Goal: Navigation & Orientation: Find specific page/section

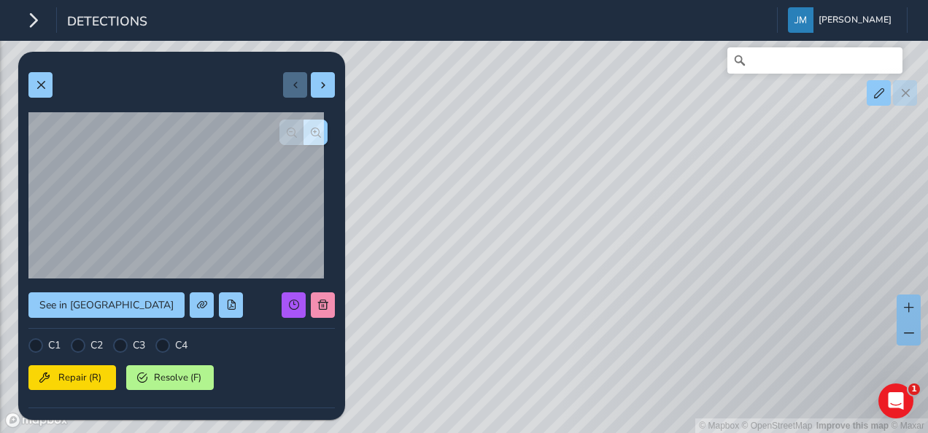
drag, startPoint x: 425, startPoint y: 152, endPoint x: 516, endPoint y: 169, distance: 93.4
click at [516, 169] on div "© Mapbox © OpenStreetMap Improve this map © Maxar" at bounding box center [464, 216] width 928 height 433
click at [318, 88] on span at bounding box center [323, 85] width 10 height 10
type input "25"
type input "279"
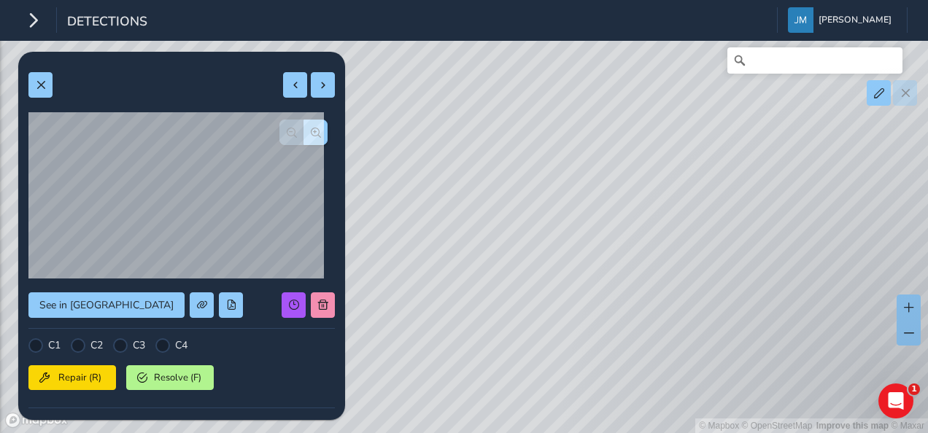
drag, startPoint x: 605, startPoint y: 212, endPoint x: 566, endPoint y: 223, distance: 41.1
click at [566, 223] on div "© Mapbox © OpenStreetMap Improve this map © Maxar" at bounding box center [464, 216] width 928 height 433
drag, startPoint x: 592, startPoint y: 349, endPoint x: 573, endPoint y: 120, distance: 229.9
click at [573, 120] on div "© Mapbox © OpenStreetMap Improve this map © Maxar" at bounding box center [464, 216] width 928 height 433
click at [283, 77] on button at bounding box center [295, 85] width 24 height 26
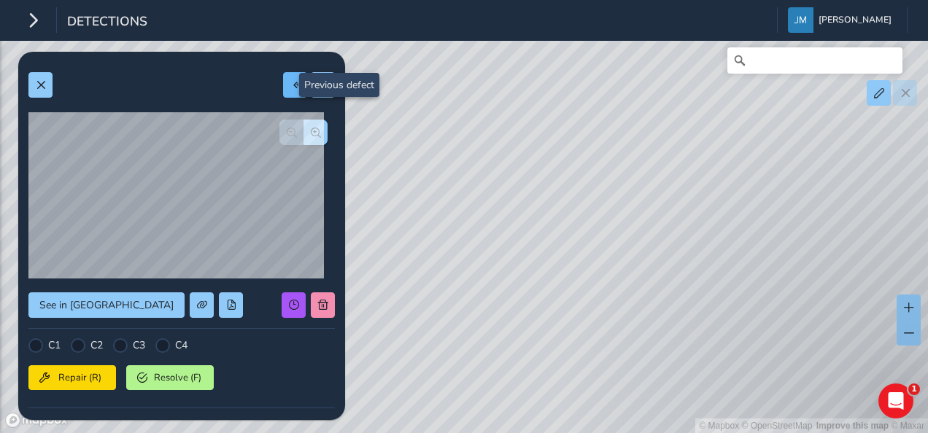
type input "22"
type input "63"
click at [318, 80] on span at bounding box center [323, 85] width 10 height 10
type input "25"
type input "279"
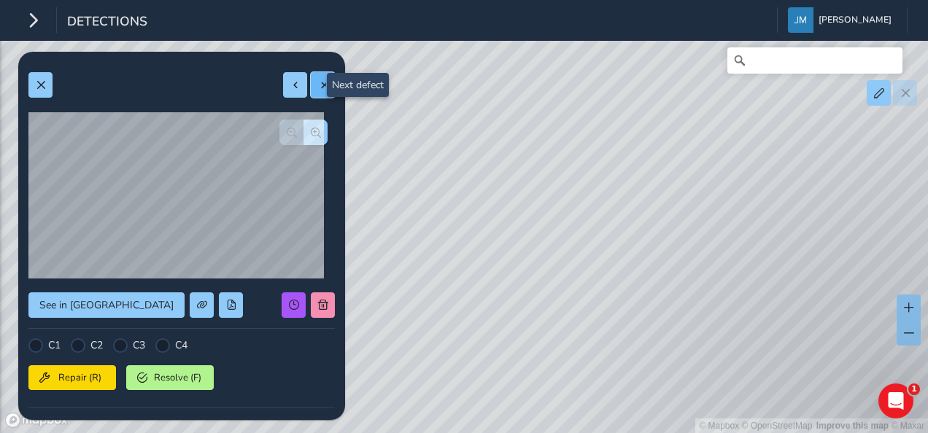
click at [318, 80] on span at bounding box center [323, 85] width 10 height 10
type input "41"
type input "320"
drag, startPoint x: 641, startPoint y: 249, endPoint x: 514, endPoint y: 242, distance: 127.8
click at [514, 242] on div "© Mapbox © OpenStreetMap Improve this map © Maxar" at bounding box center [464, 216] width 928 height 433
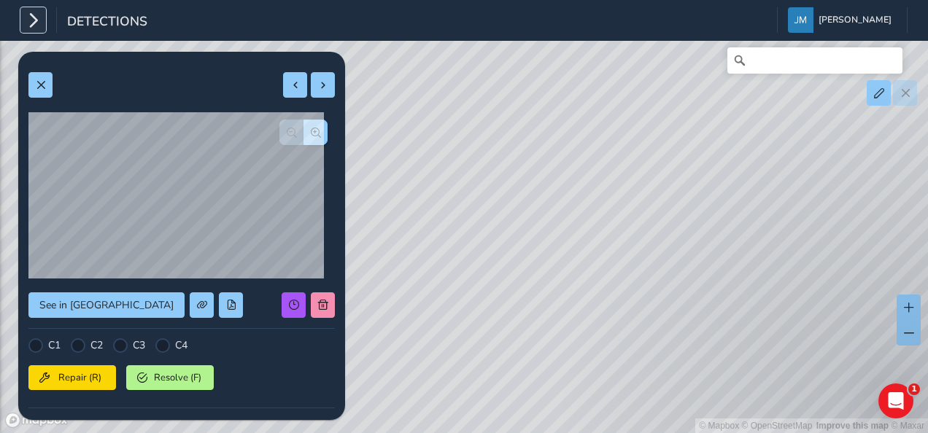
click at [39, 23] on icon "button" at bounding box center [33, 20] width 15 height 26
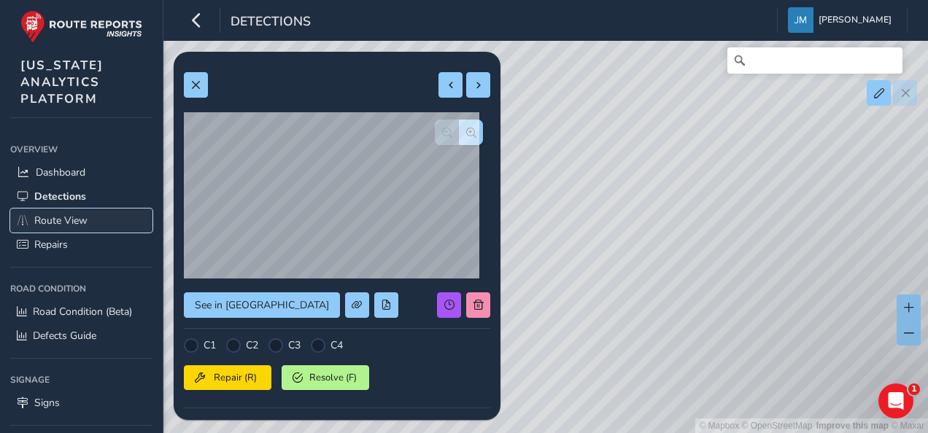
click at [71, 217] on span "Route View" at bounding box center [60, 221] width 53 height 14
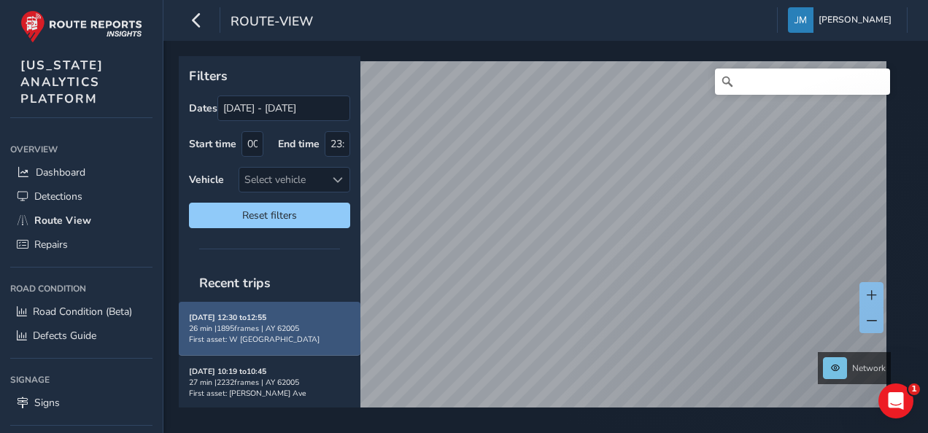
click at [314, 319] on div "[DATE] 12:30 to 12:55 26 min | 1895 frames | AY 62005 First asset: W [GEOGRAPHI…" at bounding box center [269, 328] width 161 height 33
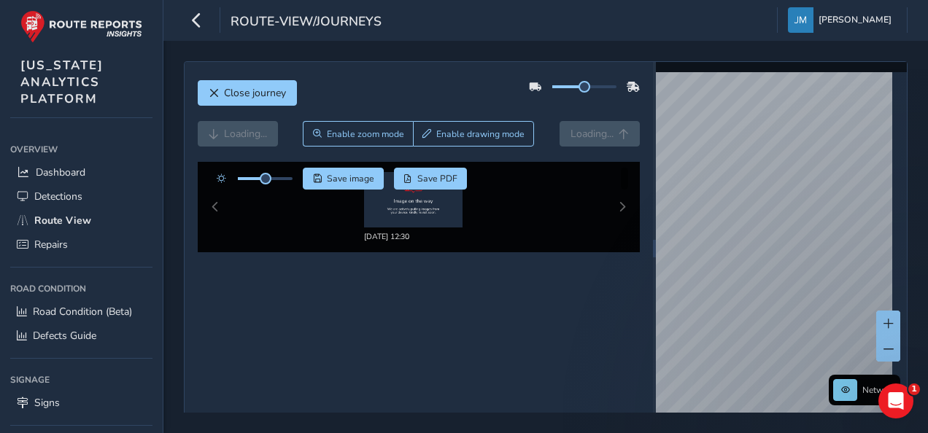
scroll to position [23, 0]
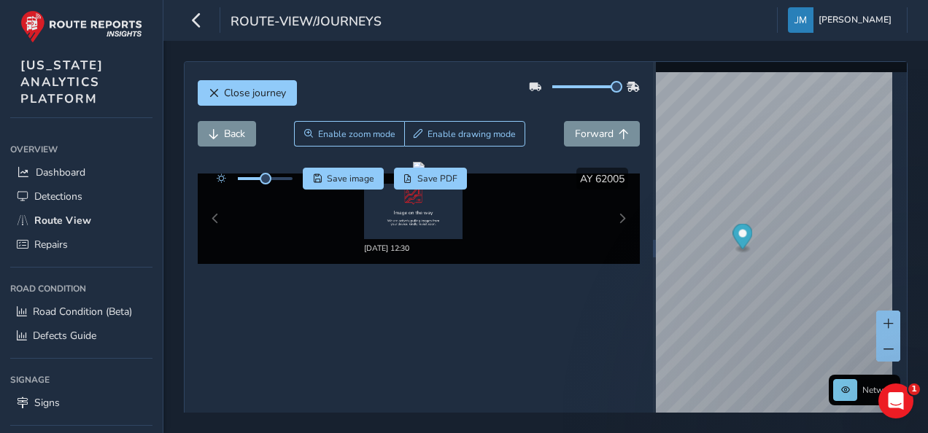
drag, startPoint x: 580, startPoint y: 66, endPoint x: 646, endPoint y: 68, distance: 66.4
click at [636, 65] on div "Close journey Back Enable zoom mode Enable drawing mode Forward Click and Drag …" at bounding box center [419, 248] width 468 height 373
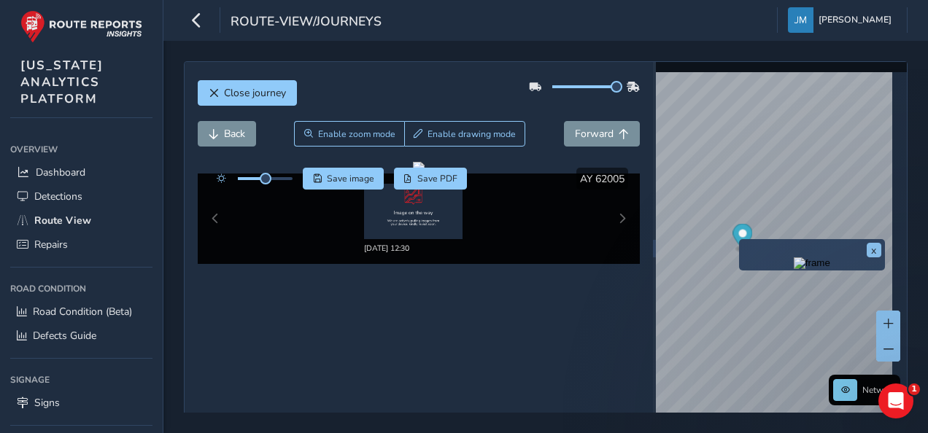
click at [609, 212] on div "[DATE] 12:30" at bounding box center [419, 219] width 443 height 90
click at [75, 160] on link "Dashboard" at bounding box center [81, 172] width 142 height 24
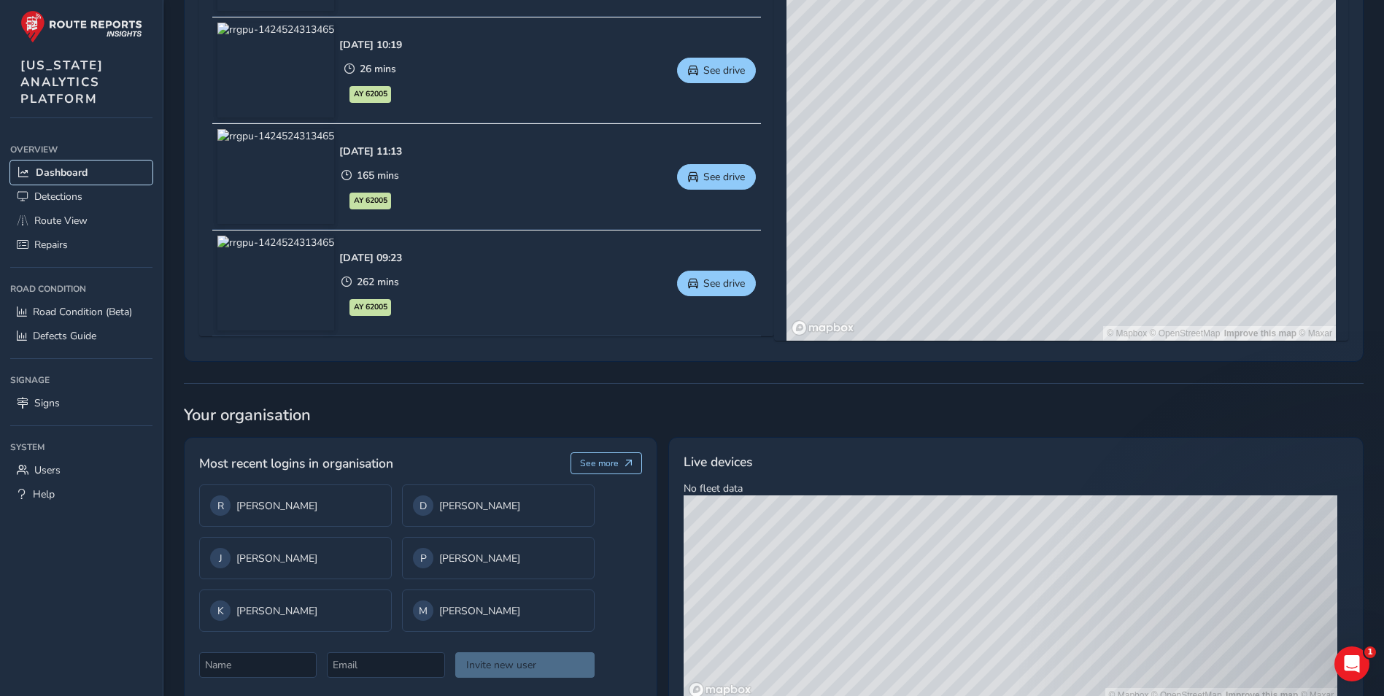
scroll to position [856, 0]
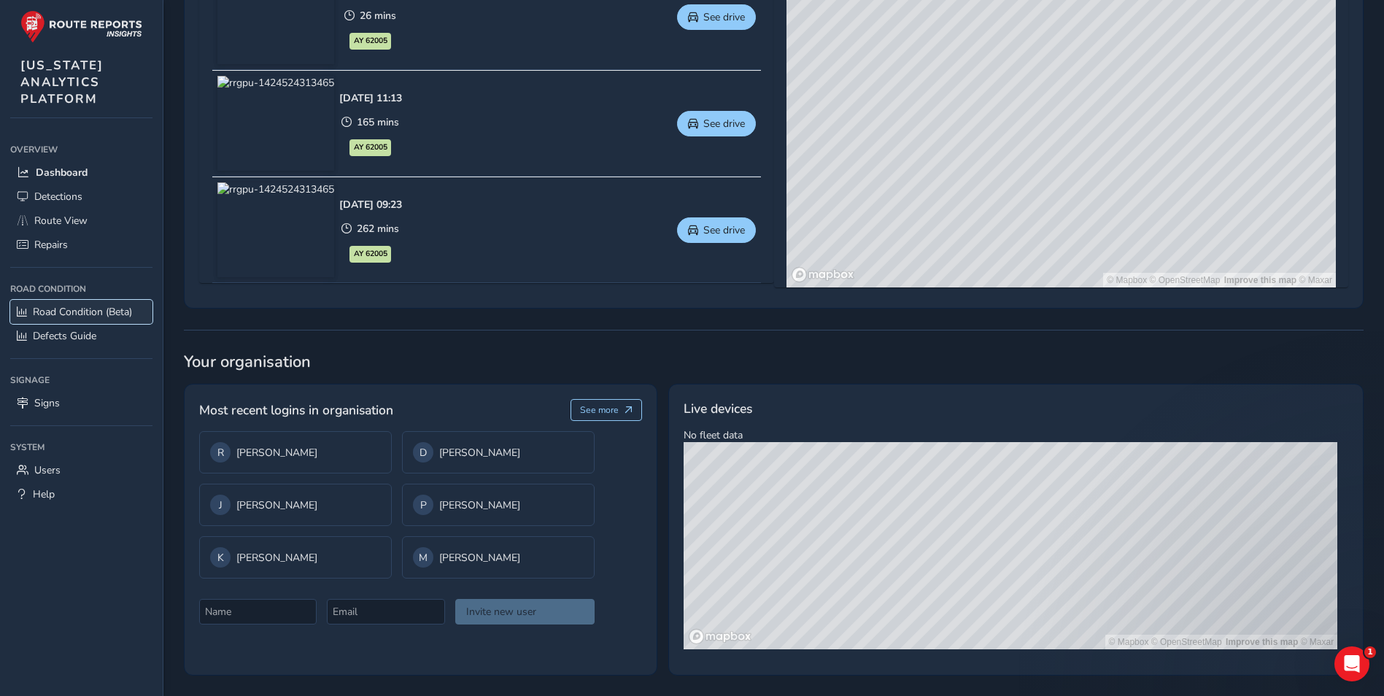
click at [93, 305] on span "Road Condition (Beta)" at bounding box center [82, 312] width 99 height 14
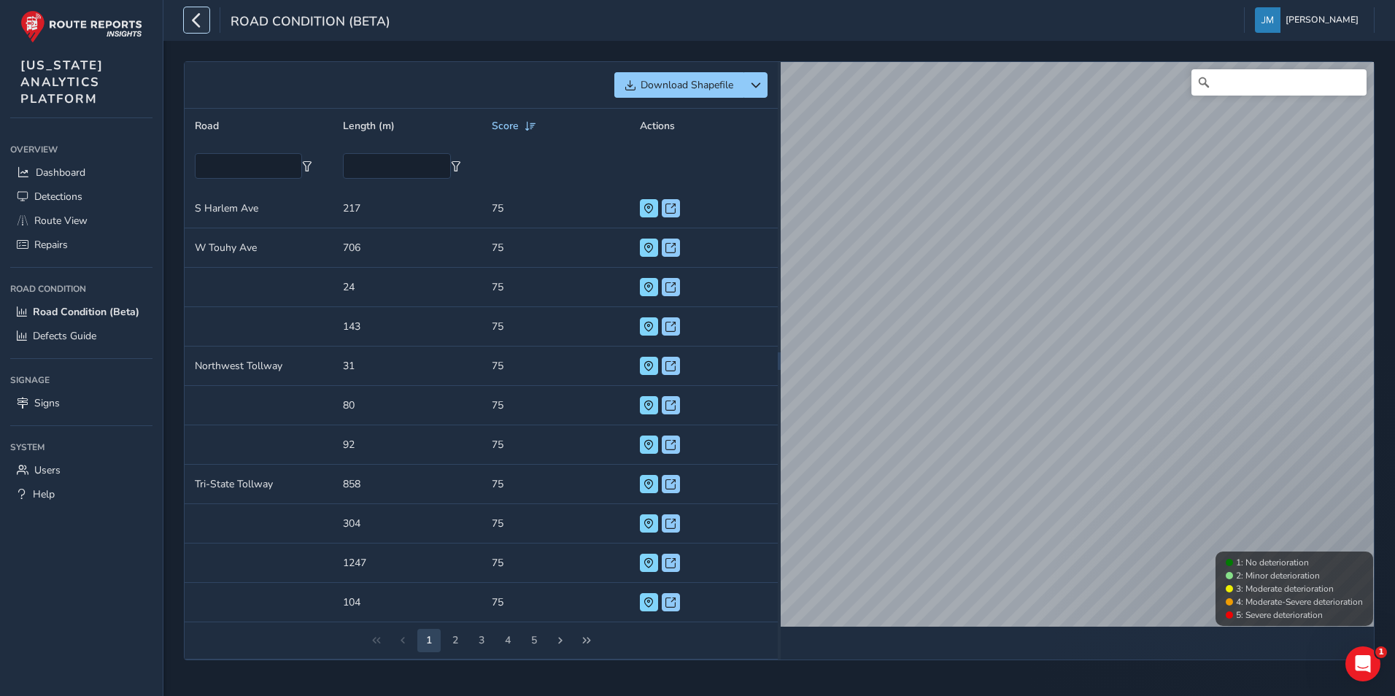
click at [187, 20] on button "button" at bounding box center [197, 20] width 26 height 26
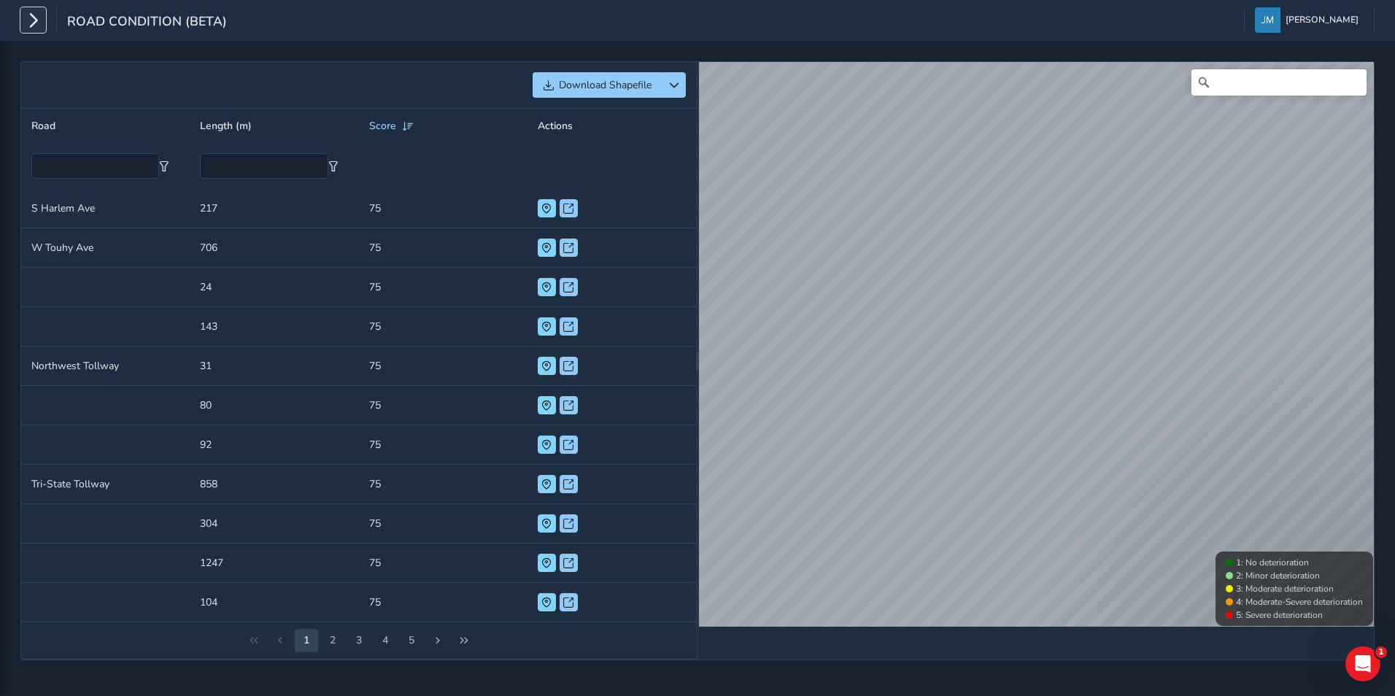
click at [36, 20] on icon "button" at bounding box center [33, 20] width 15 height 26
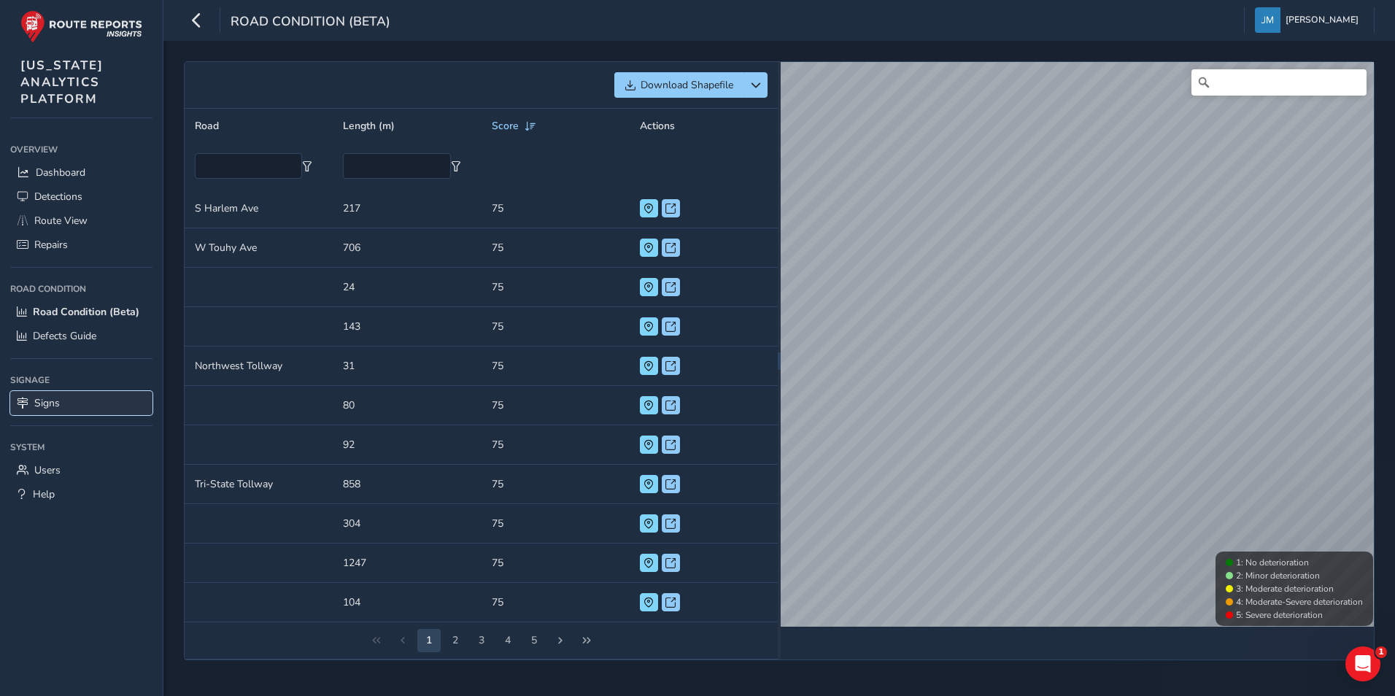
click at [60, 407] on link "Signs" at bounding box center [81, 403] width 142 height 24
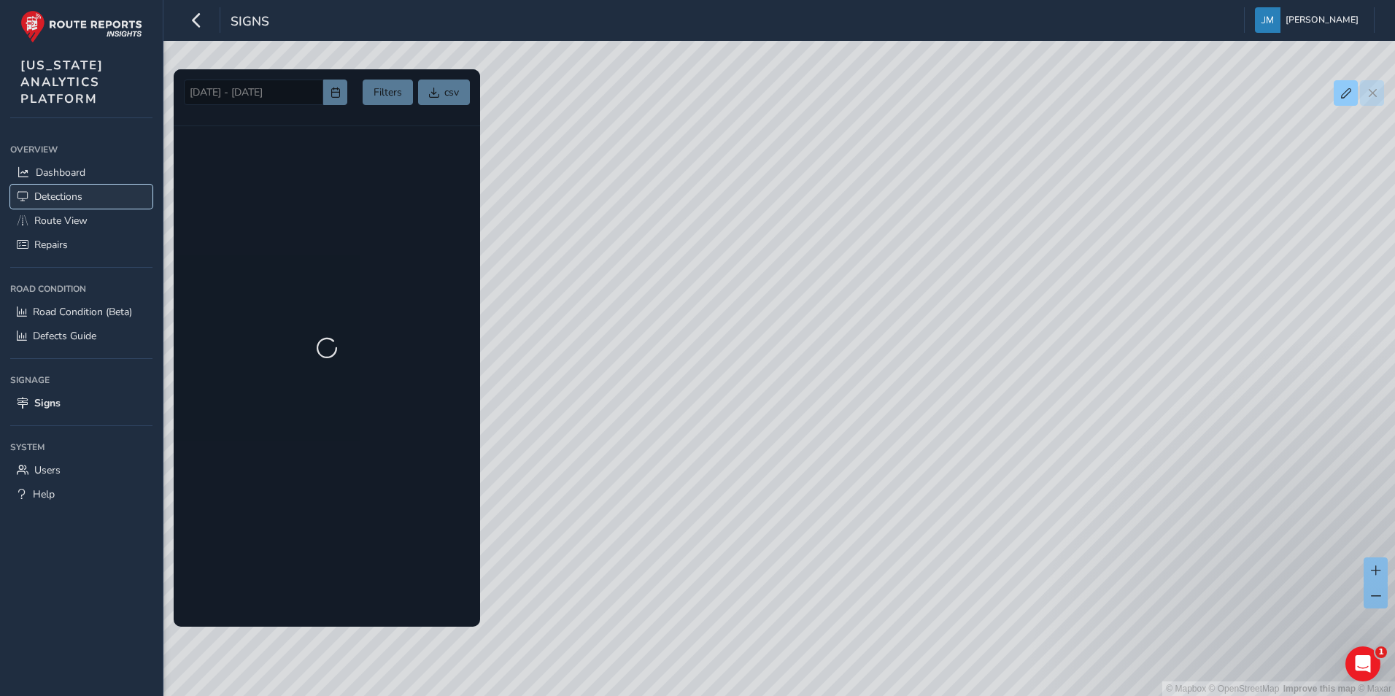
click at [74, 186] on link "Detections" at bounding box center [81, 197] width 142 height 24
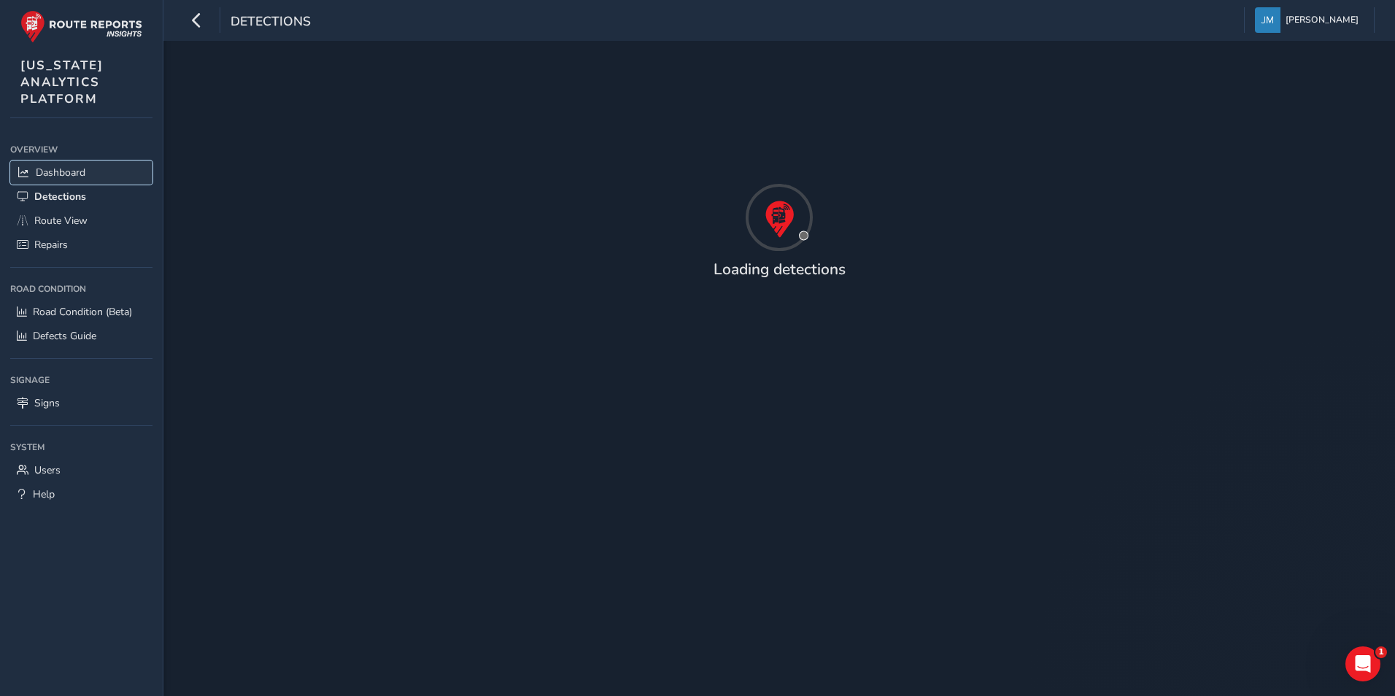
click at [79, 174] on span "Dashboard" at bounding box center [61, 173] width 50 height 14
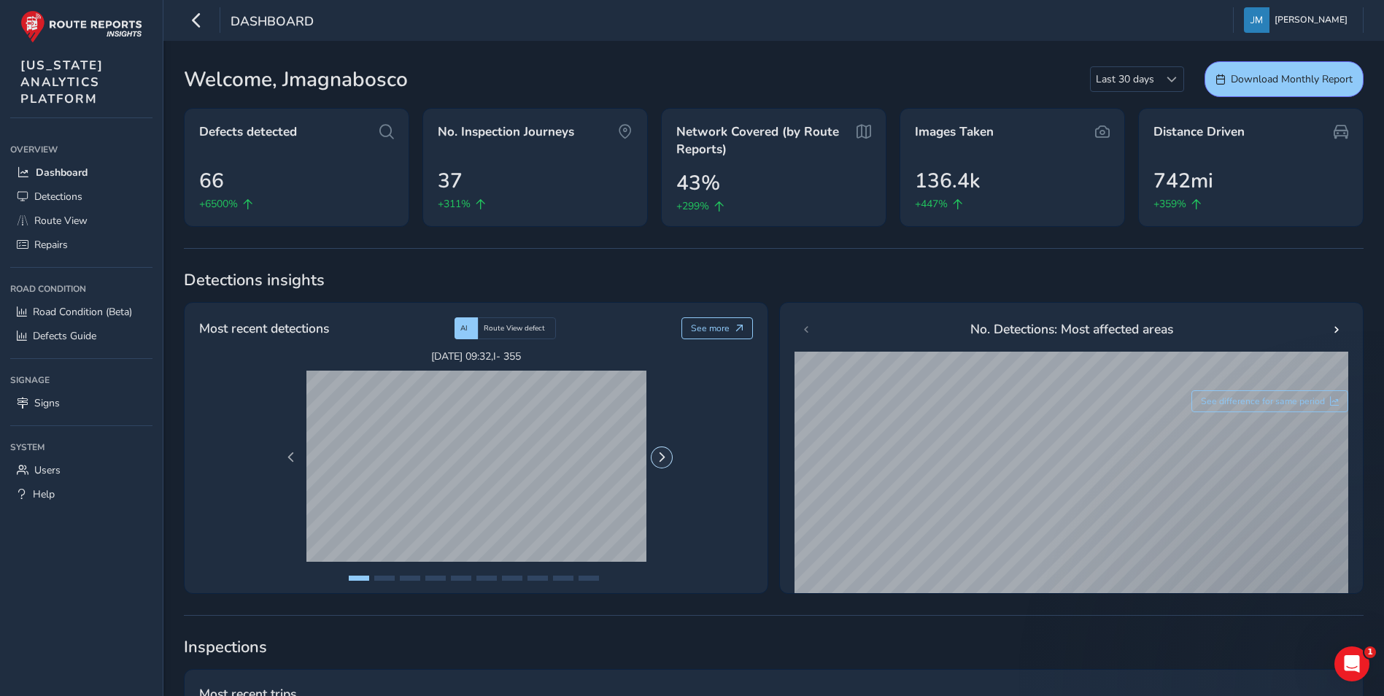
click at [668, 433] on button "Next Page" at bounding box center [661, 457] width 20 height 20
click at [287, 433] on span "Previous Page" at bounding box center [291, 457] width 10 height 10
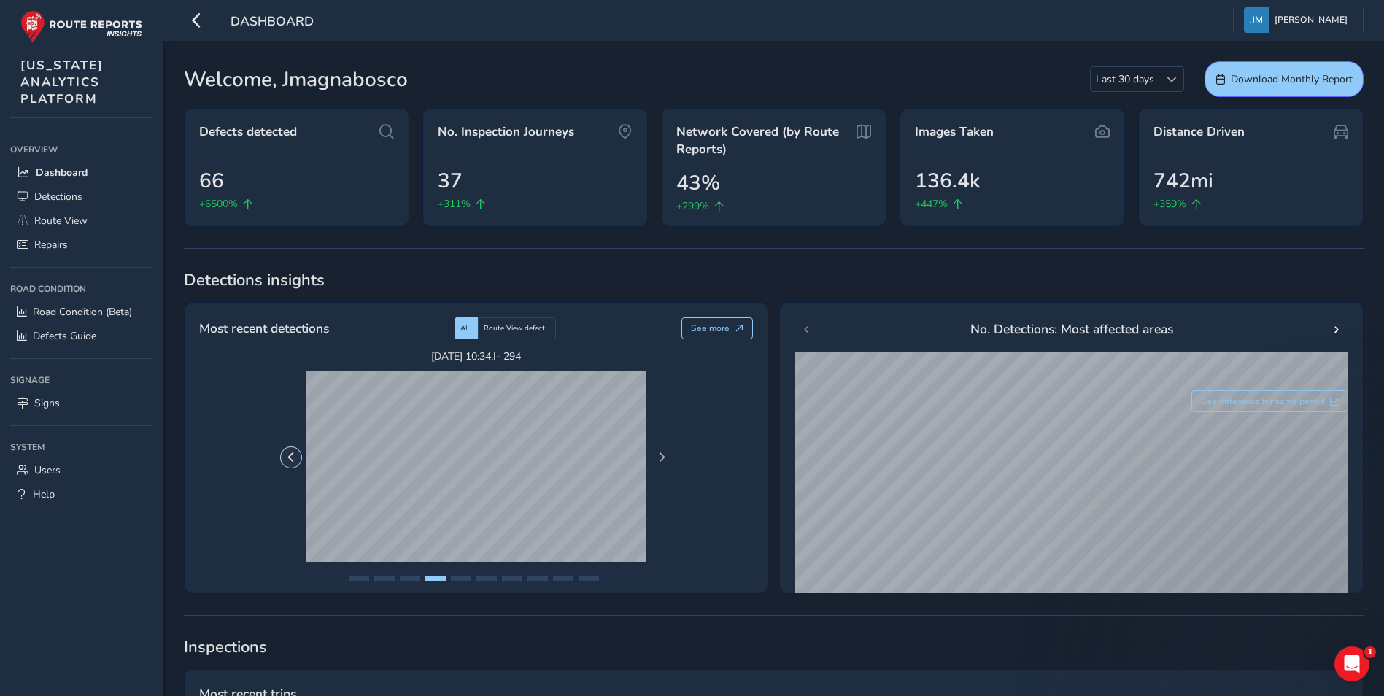
click at [287, 433] on span "Previous Page" at bounding box center [291, 457] width 10 height 10
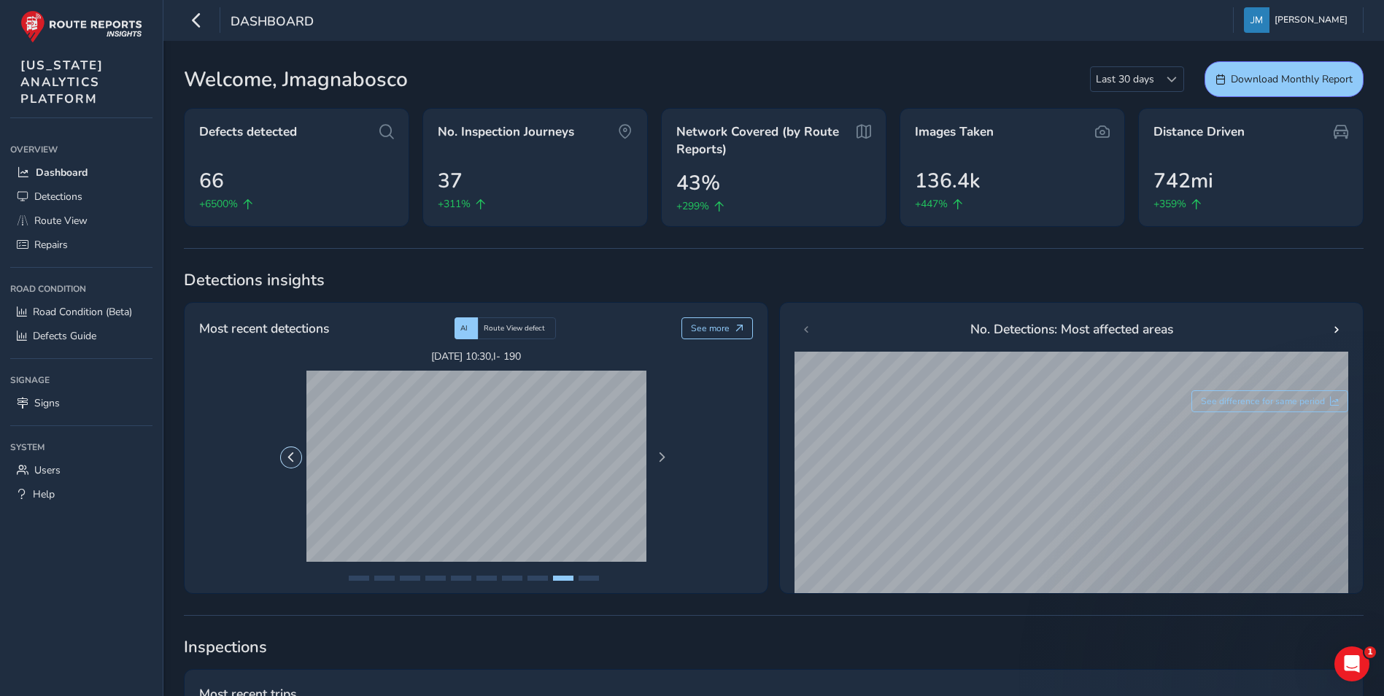
click at [287, 433] on span "Previous Page" at bounding box center [291, 457] width 10 height 10
click at [291, 433] on button "Previous Page" at bounding box center [291, 457] width 20 height 20
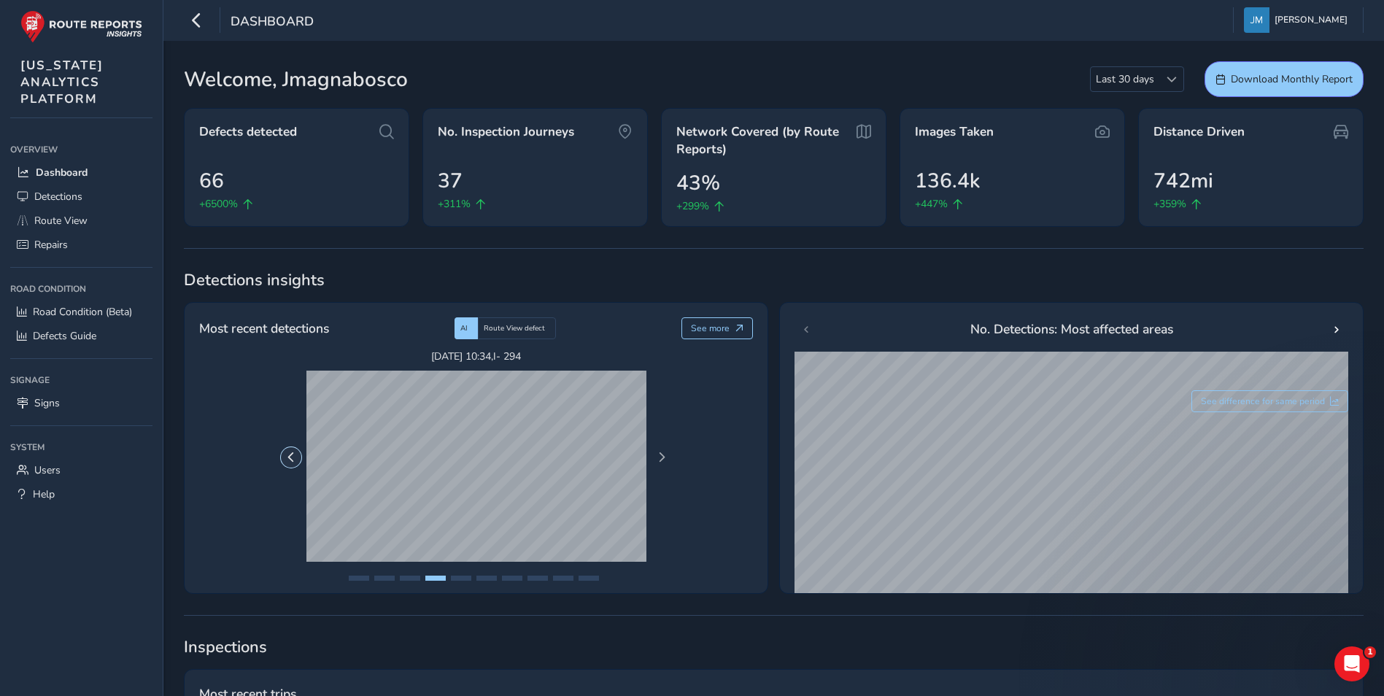
click at [291, 433] on button "Previous Page" at bounding box center [291, 457] width 20 height 20
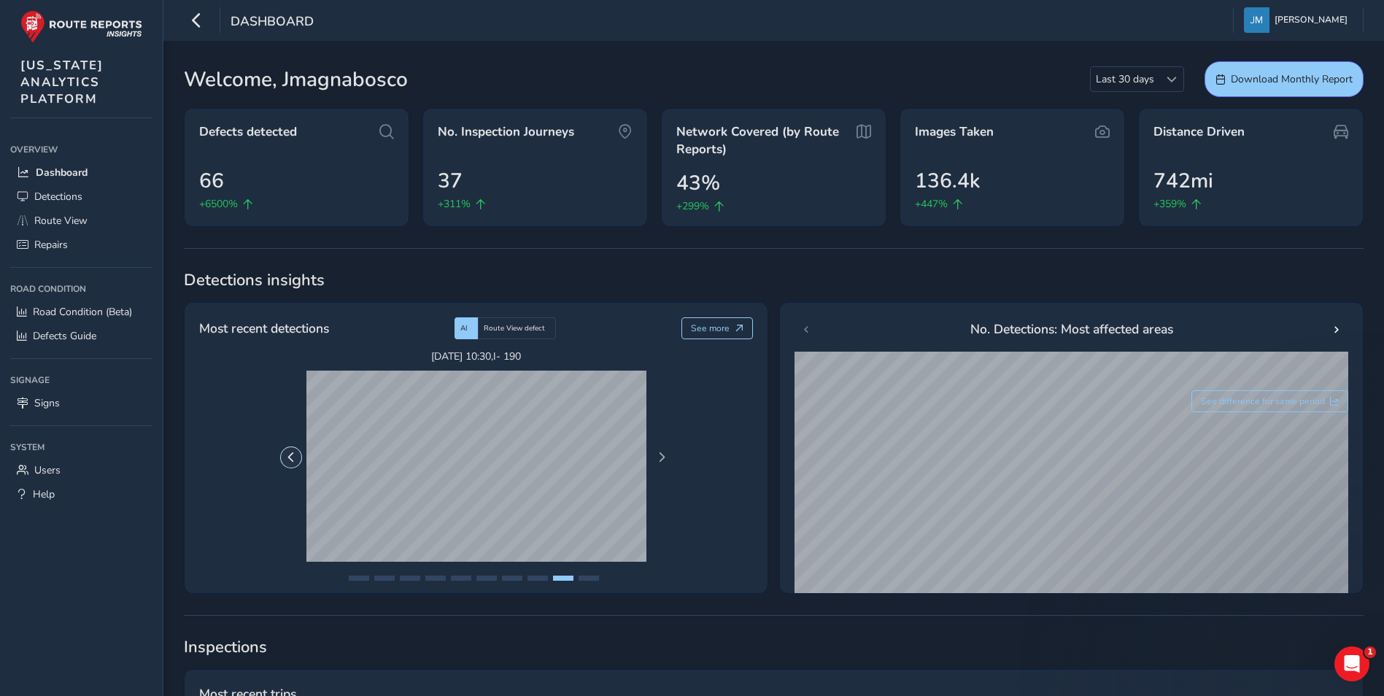
click at [291, 433] on button "Previous Page" at bounding box center [291, 457] width 20 height 20
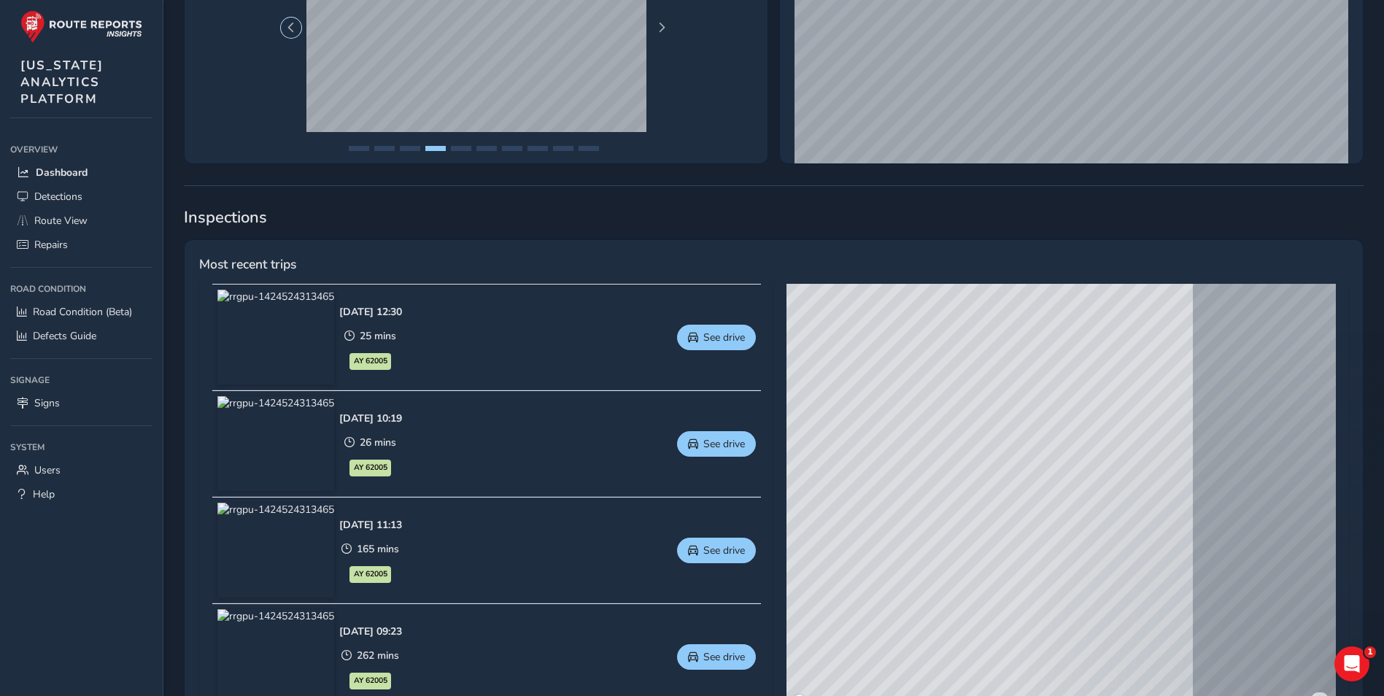
scroll to position [438, 0]
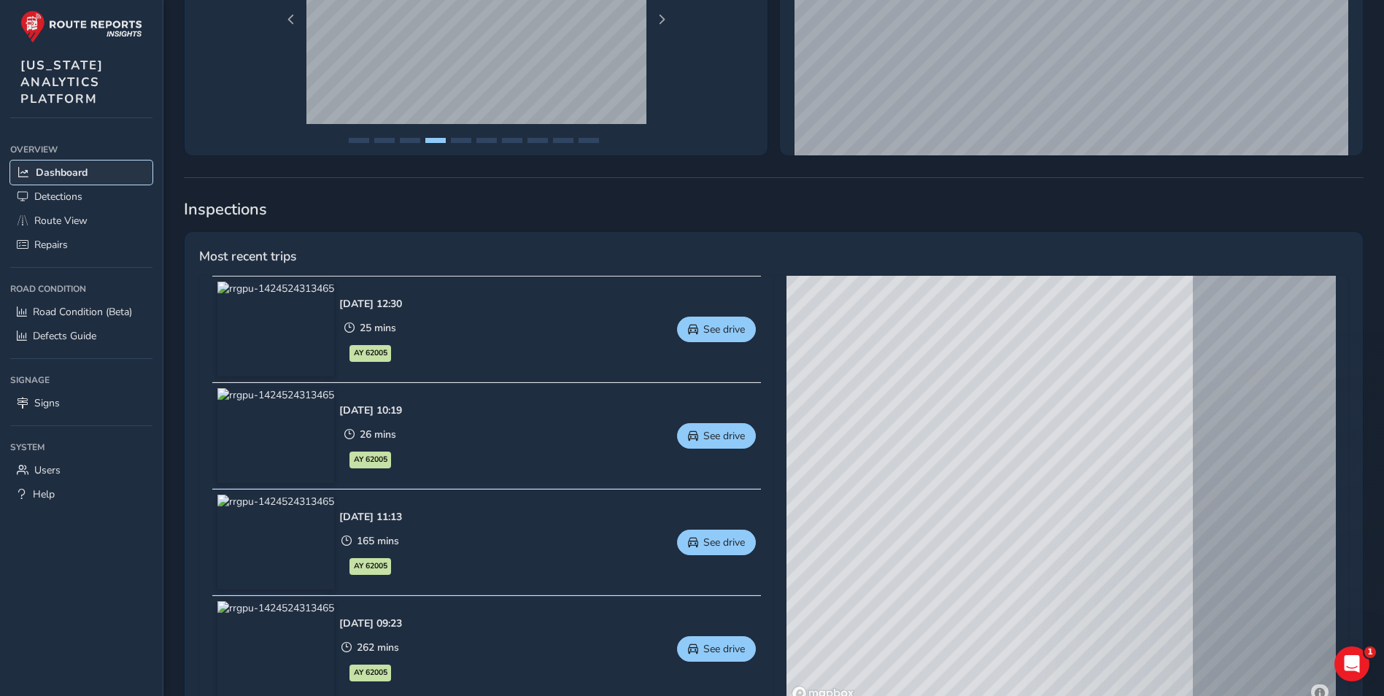
click at [70, 171] on span "Dashboard" at bounding box center [62, 173] width 52 height 14
click at [83, 214] on span "Route View" at bounding box center [60, 221] width 53 height 14
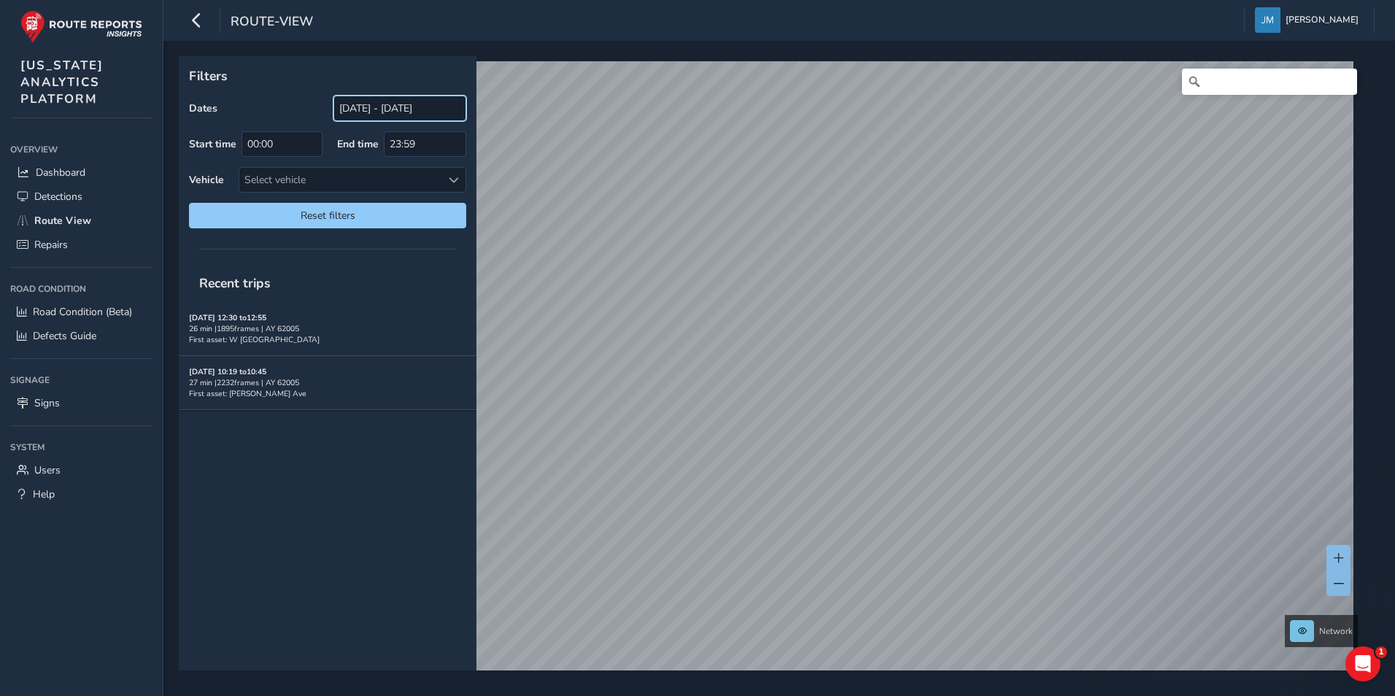
click at [391, 104] on input "[DATE] - [DATE]" at bounding box center [399, 109] width 133 height 26
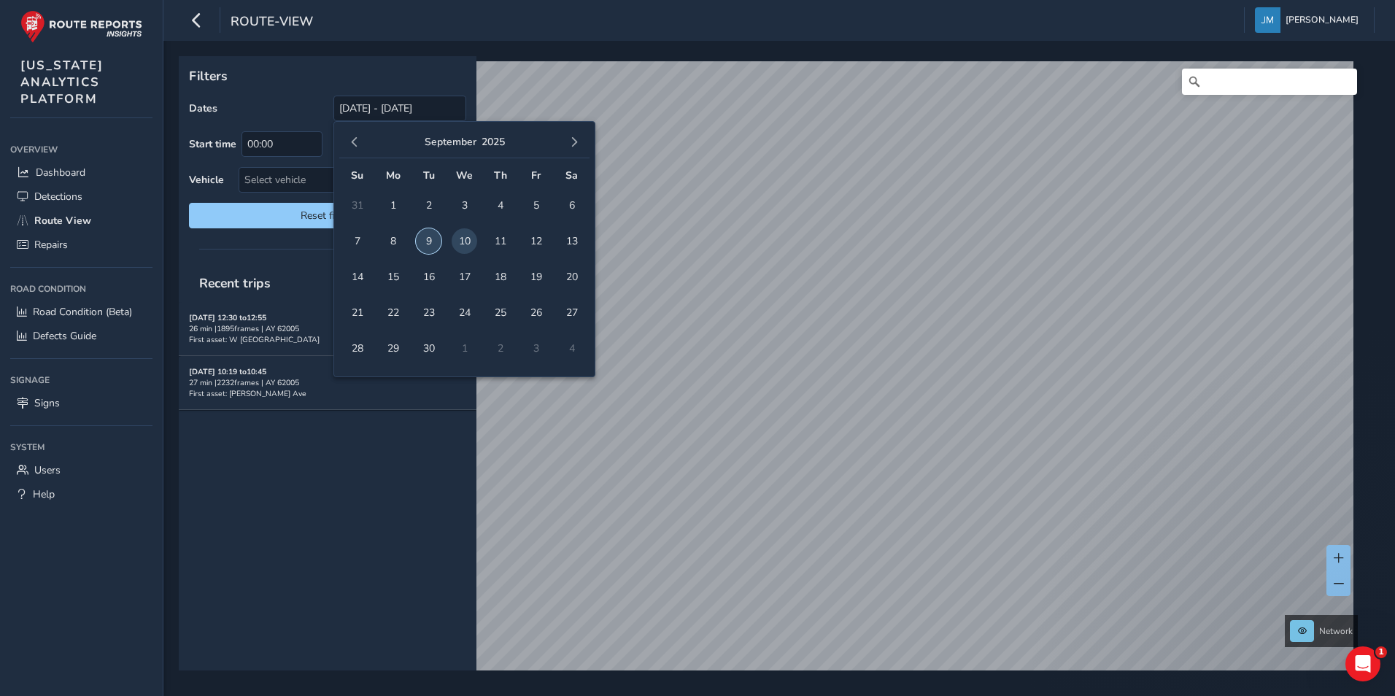
click at [428, 241] on span "9" at bounding box center [429, 241] width 26 height 26
click at [392, 241] on span "8" at bounding box center [393, 241] width 26 height 26
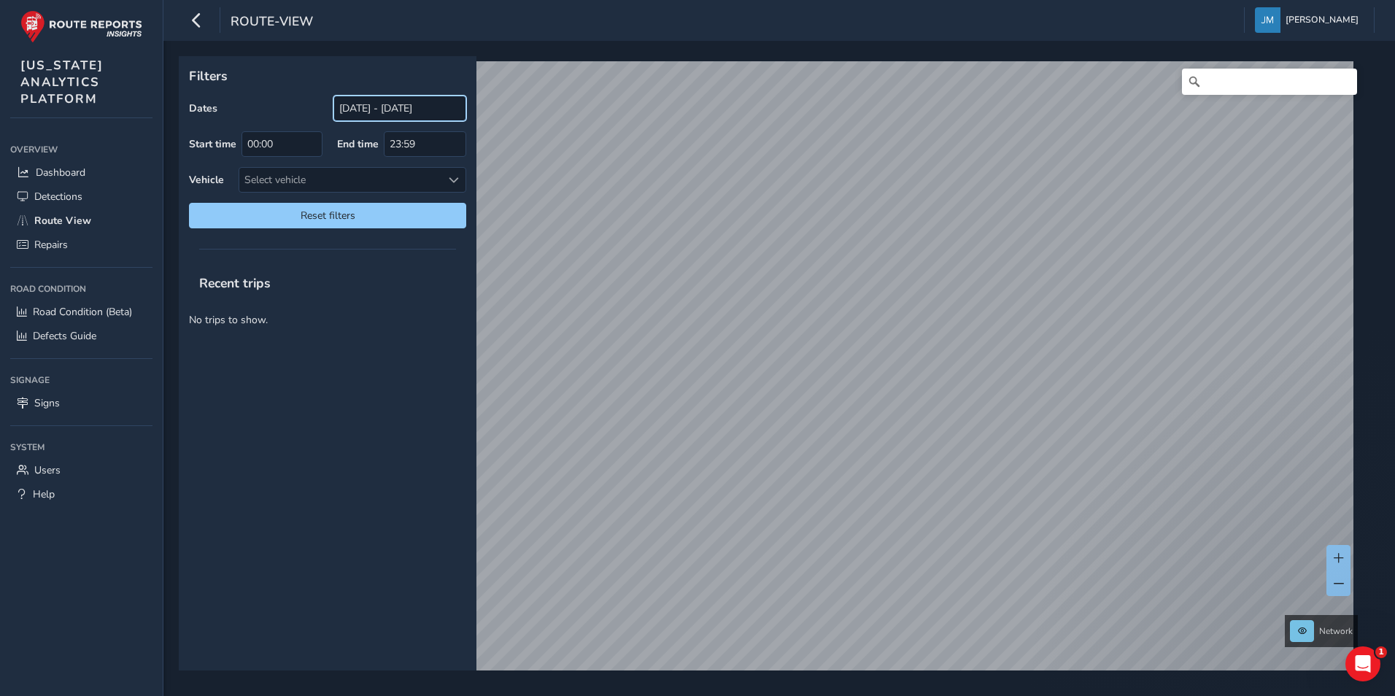
click at [390, 107] on input "[DATE] - [DATE]" at bounding box center [399, 109] width 133 height 26
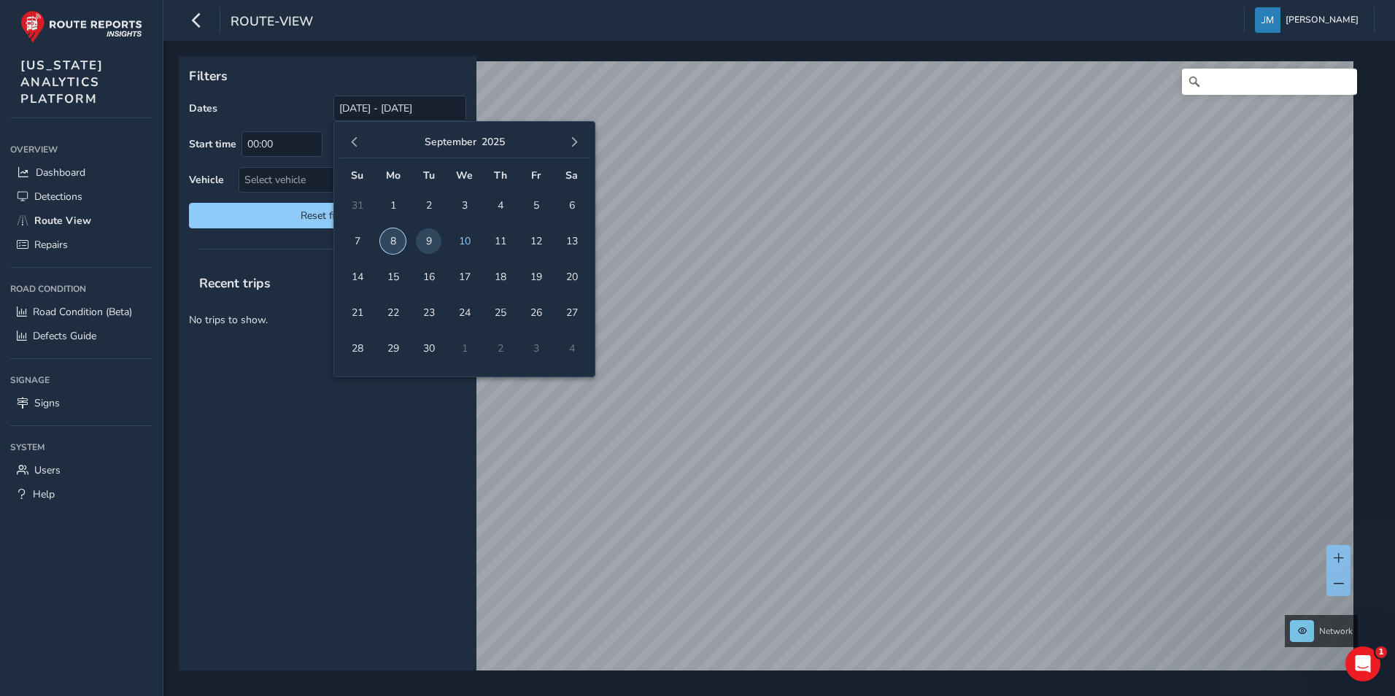
click at [390, 239] on span "8" at bounding box center [393, 241] width 26 height 26
click at [423, 238] on span "9" at bounding box center [429, 241] width 26 height 26
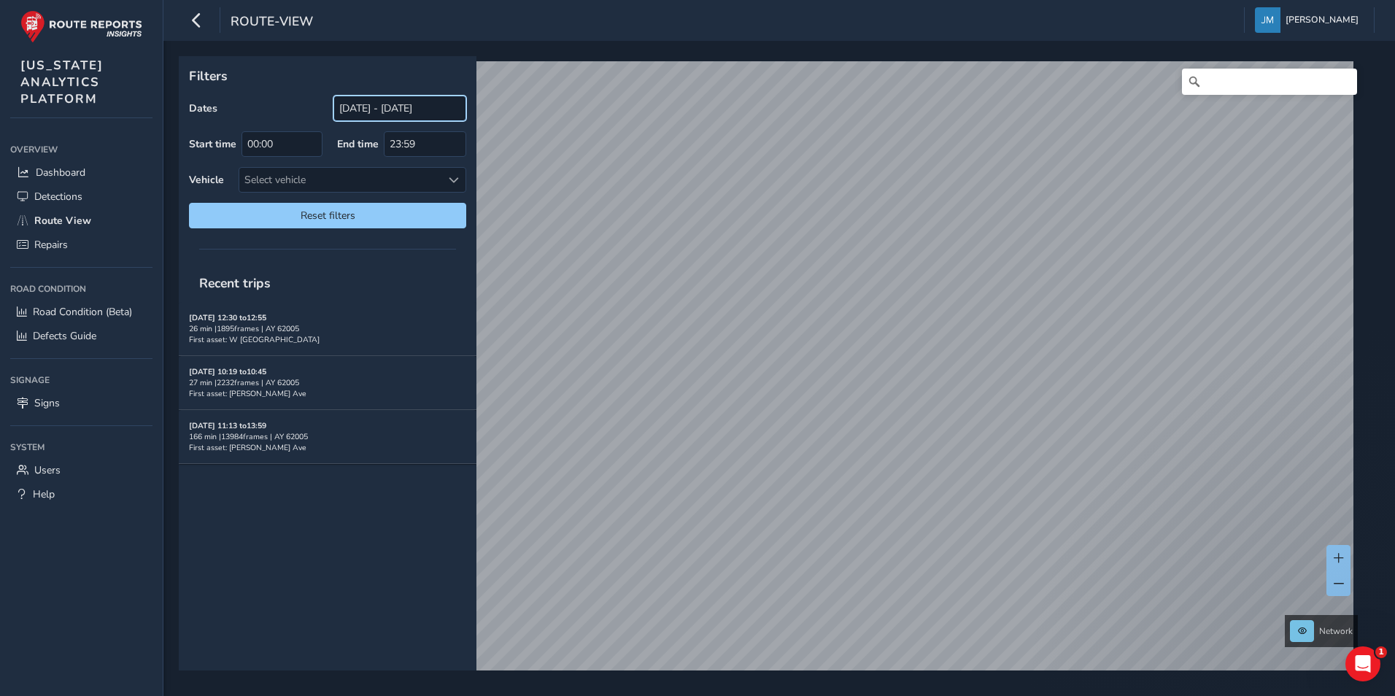
click at [365, 111] on input "[DATE] - [DATE]" at bounding box center [399, 109] width 133 height 26
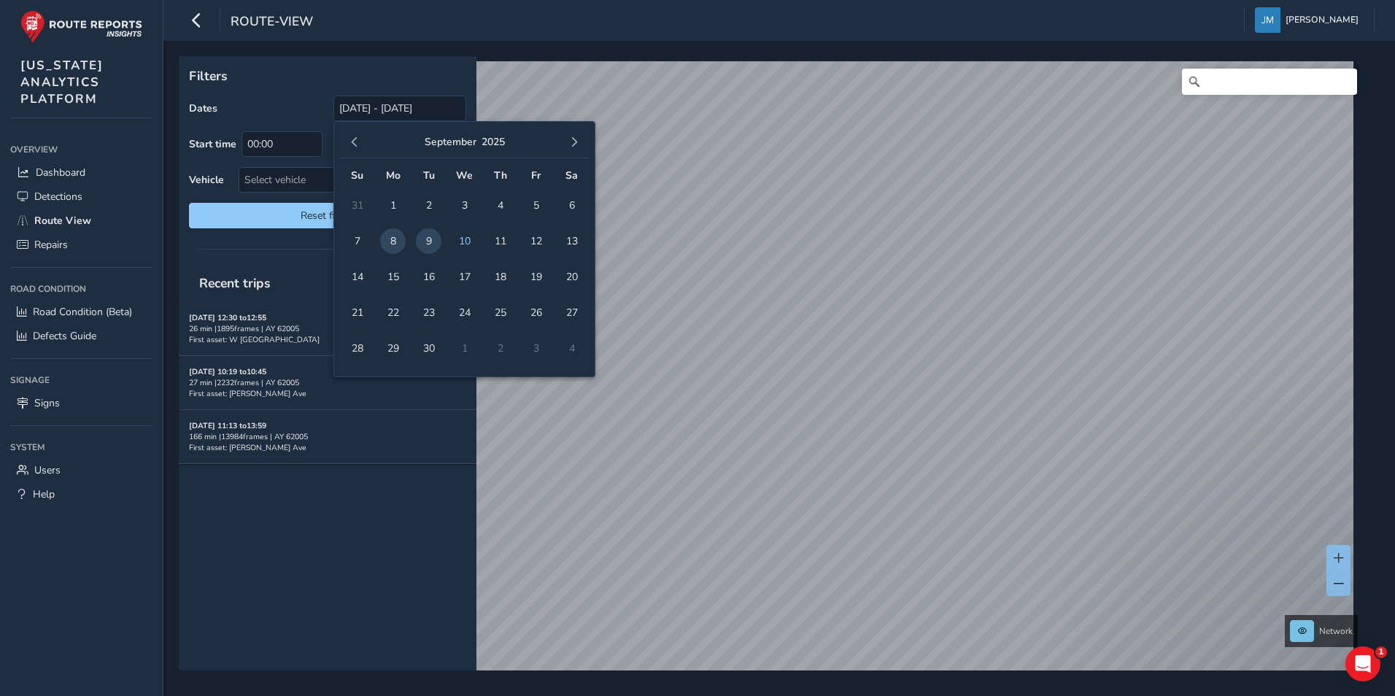
click at [344, 136] on div "[DATE]" at bounding box center [464, 142] width 250 height 31
click at [349, 136] on button "button" at bounding box center [354, 142] width 20 height 20
click at [531, 204] on span "1" at bounding box center [536, 206] width 26 height 26
click at [536, 240] on span "8" at bounding box center [536, 241] width 26 height 26
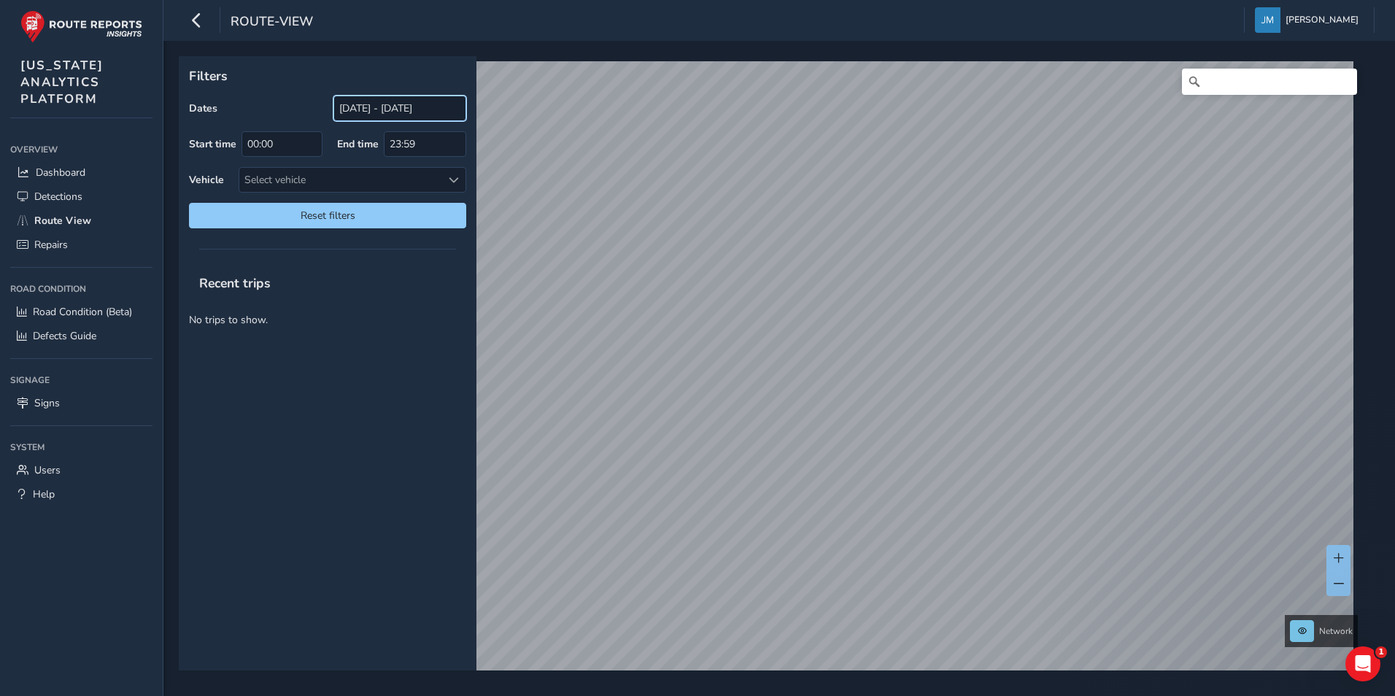
click at [438, 108] on input "[DATE] - [DATE]" at bounding box center [399, 109] width 133 height 26
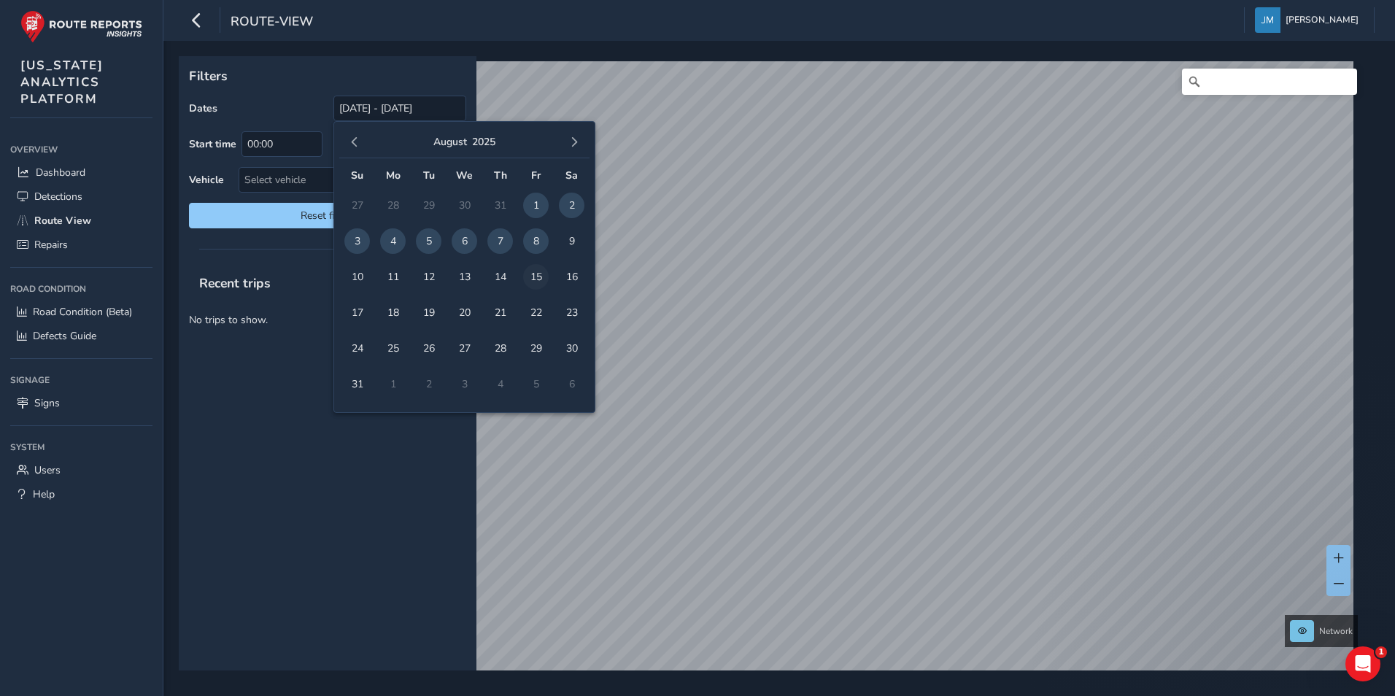
click at [533, 278] on span "15" at bounding box center [536, 277] width 26 height 26
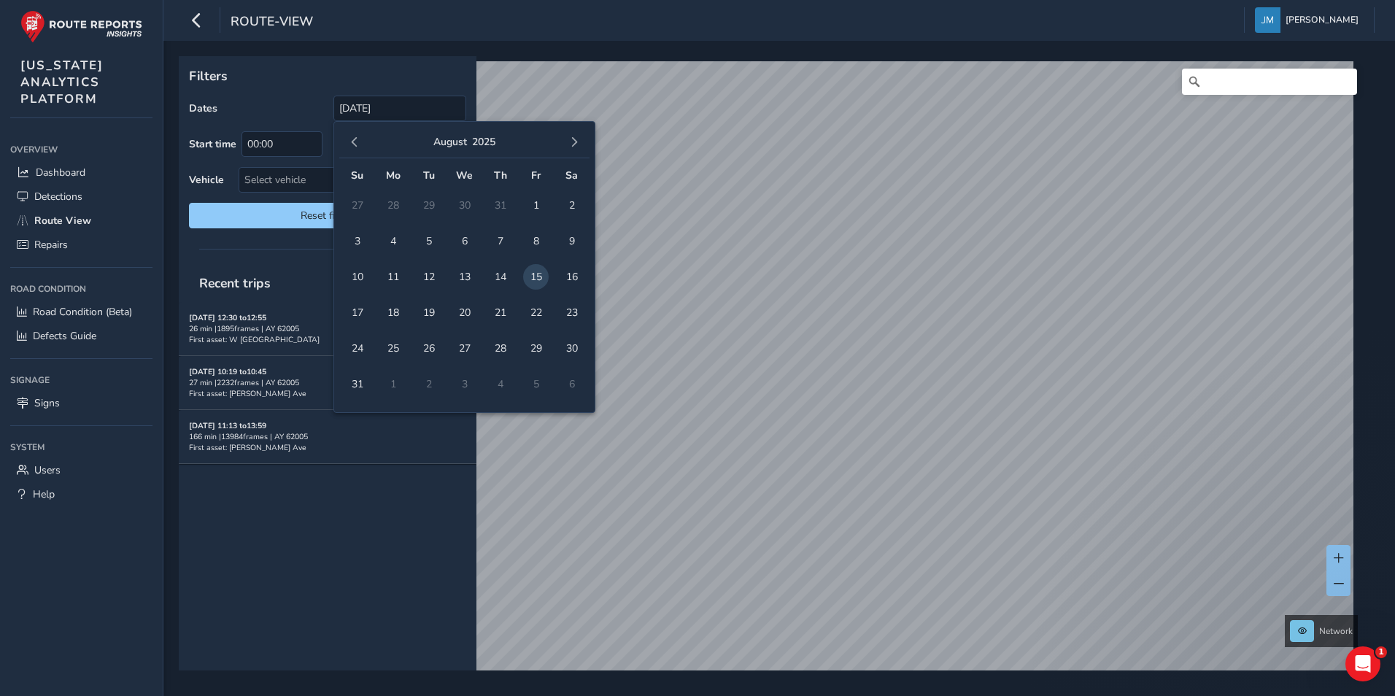
drag, startPoint x: 325, startPoint y: 526, endPoint x: 331, endPoint y: 490, distance: 36.2
click at [325, 433] on div "Recent trips [DATE] 12:30 to 12:55 26 min | 1895 frames | AY 62005 First asset:…" at bounding box center [328, 467] width 298 height 406
click at [412, 111] on input "[DATE]" at bounding box center [399, 109] width 133 height 26
click at [392, 276] on span "11" at bounding box center [393, 277] width 26 height 26
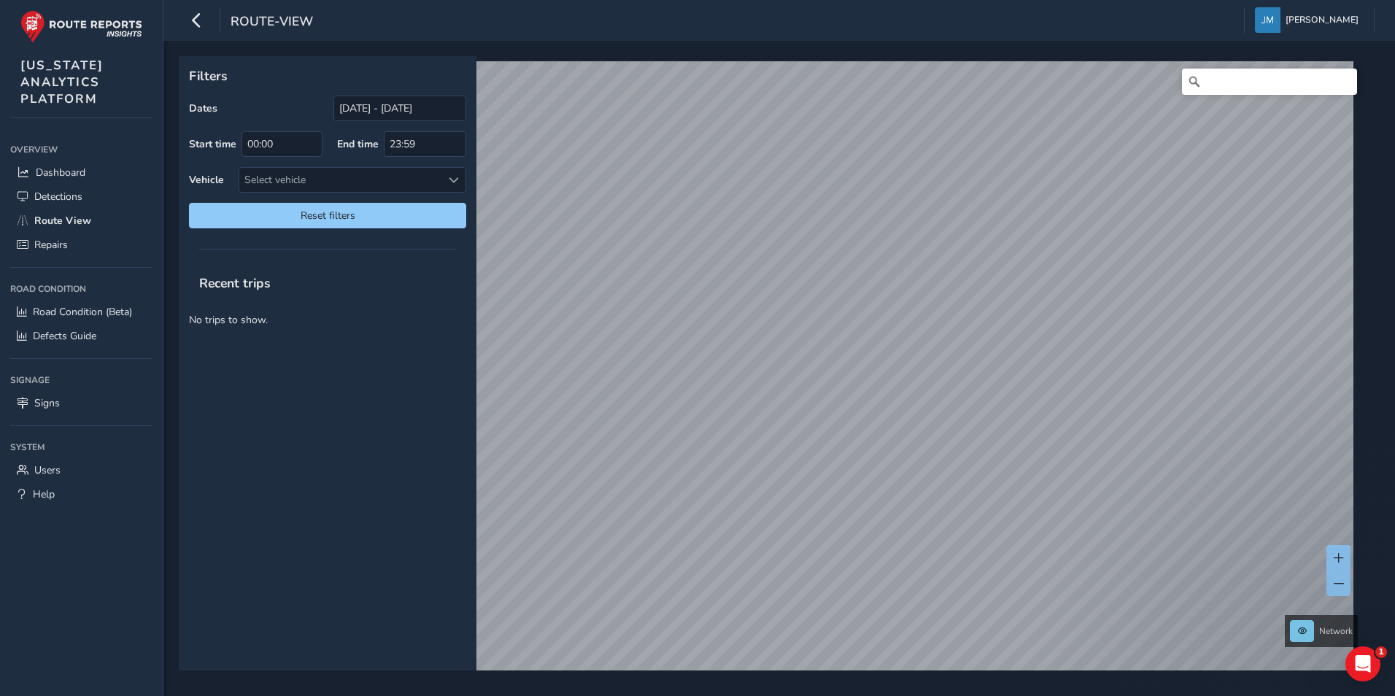
click at [390, 276] on div "Recent trips" at bounding box center [328, 283] width 298 height 38
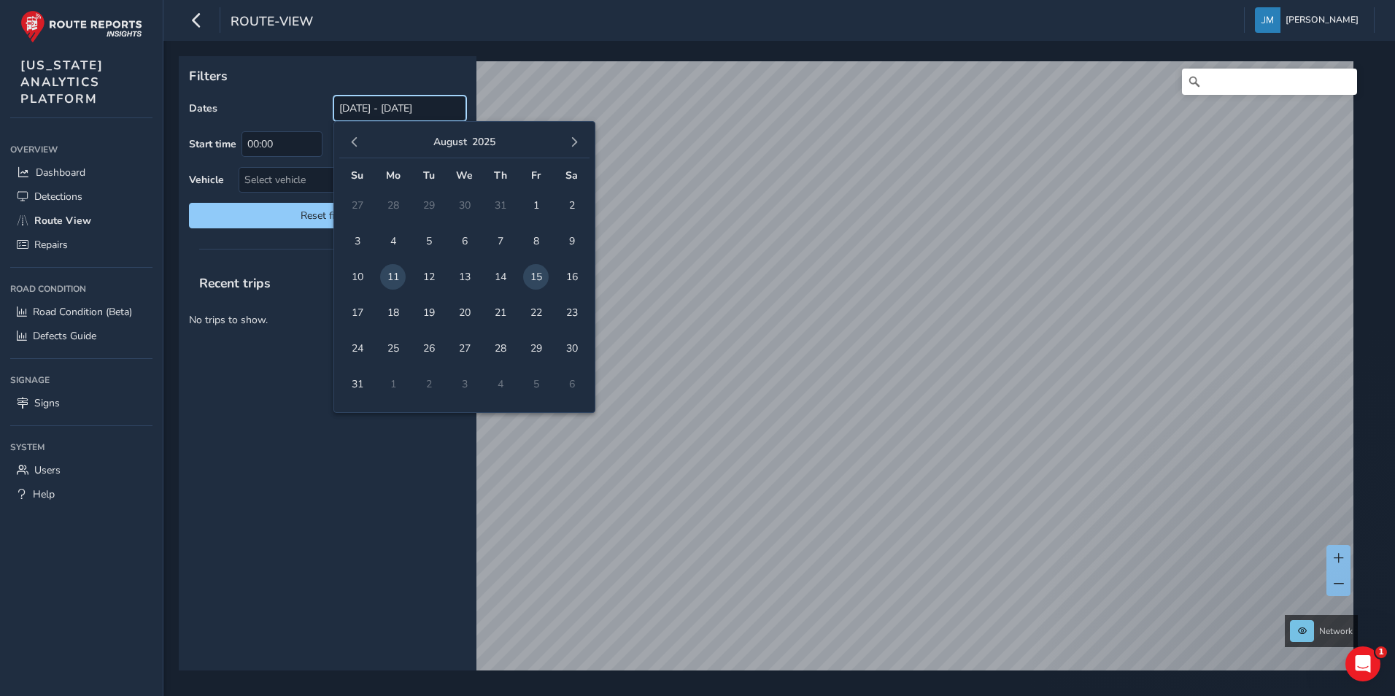
click at [394, 117] on input "[DATE] - [DATE]" at bounding box center [399, 109] width 133 height 26
click at [390, 274] on span "11" at bounding box center [393, 277] width 26 height 26
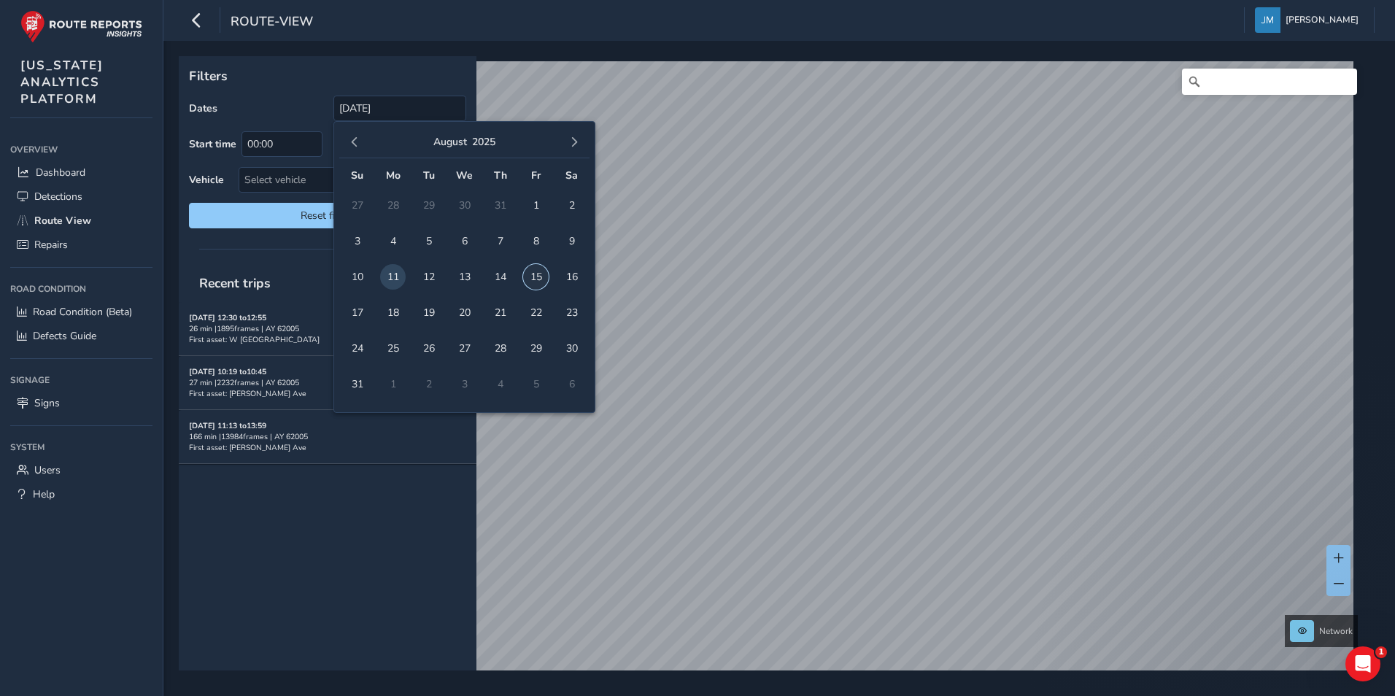
click at [538, 277] on span "15" at bounding box center [536, 277] width 26 height 26
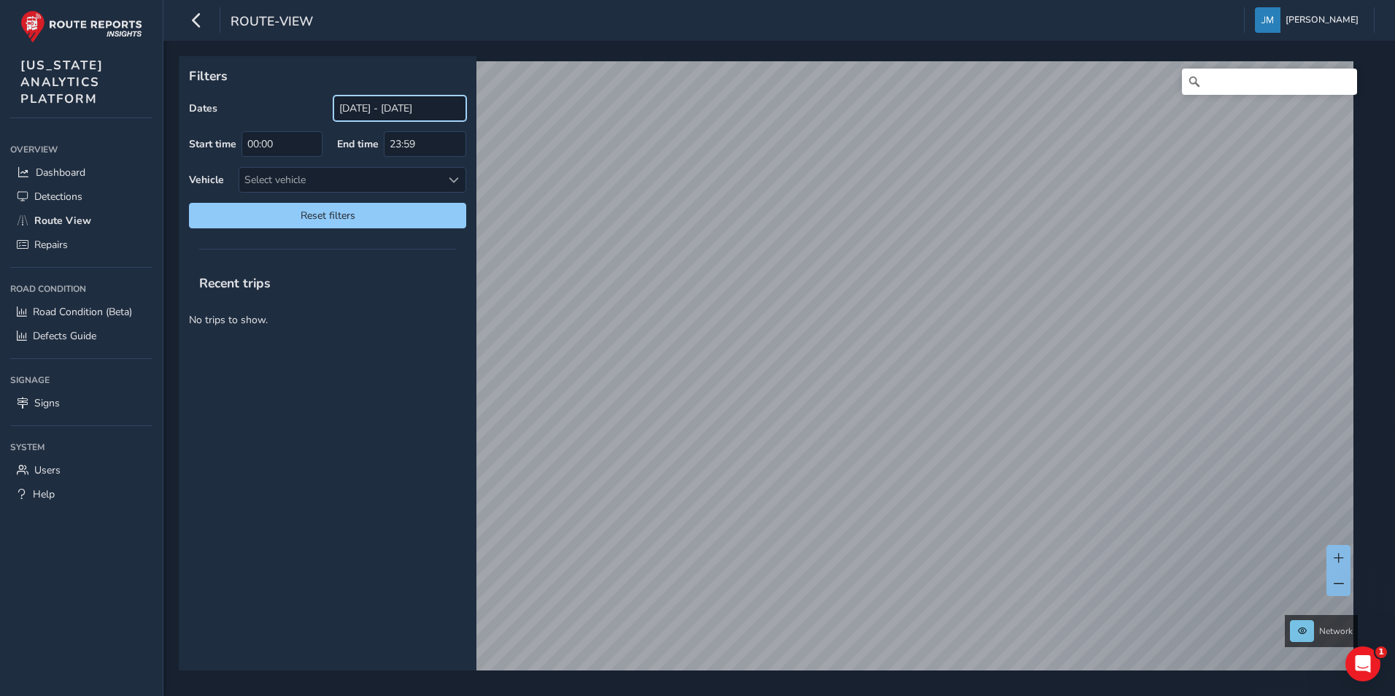
click at [377, 101] on input "[DATE] - [DATE]" at bounding box center [399, 109] width 133 height 26
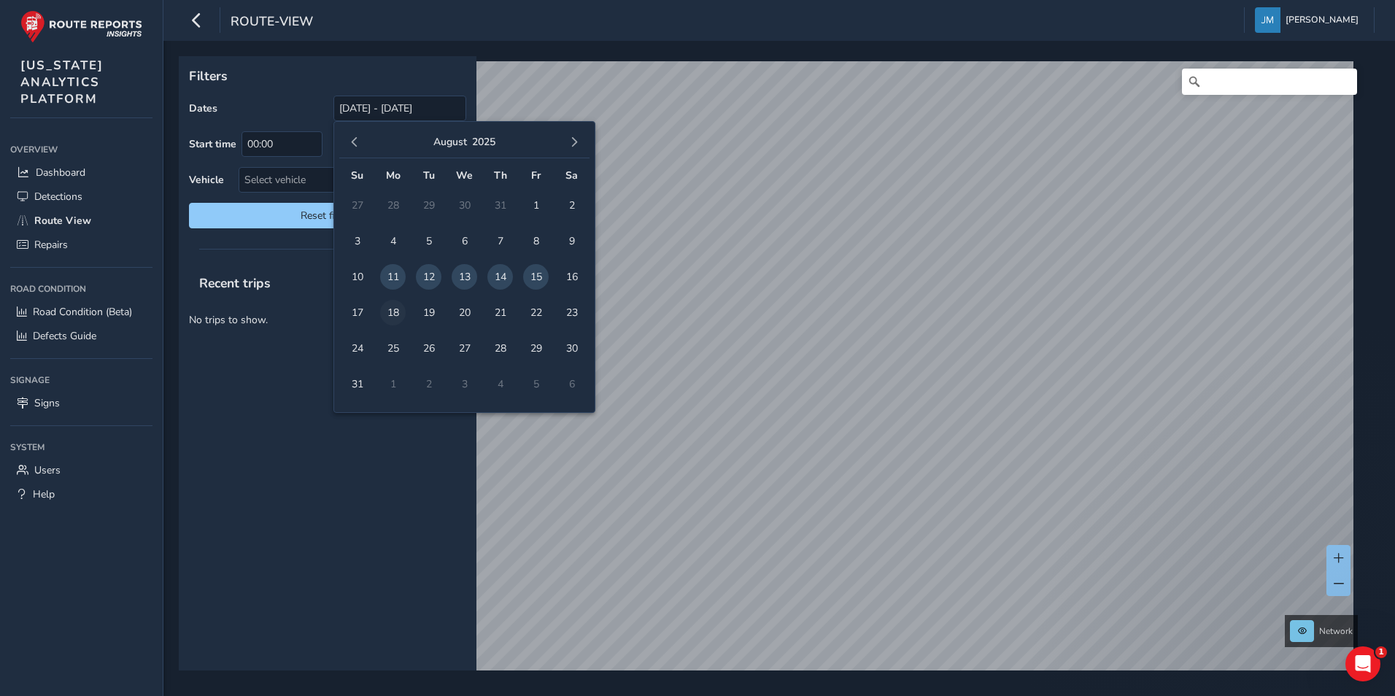
click at [394, 306] on span "18" at bounding box center [393, 313] width 26 height 26
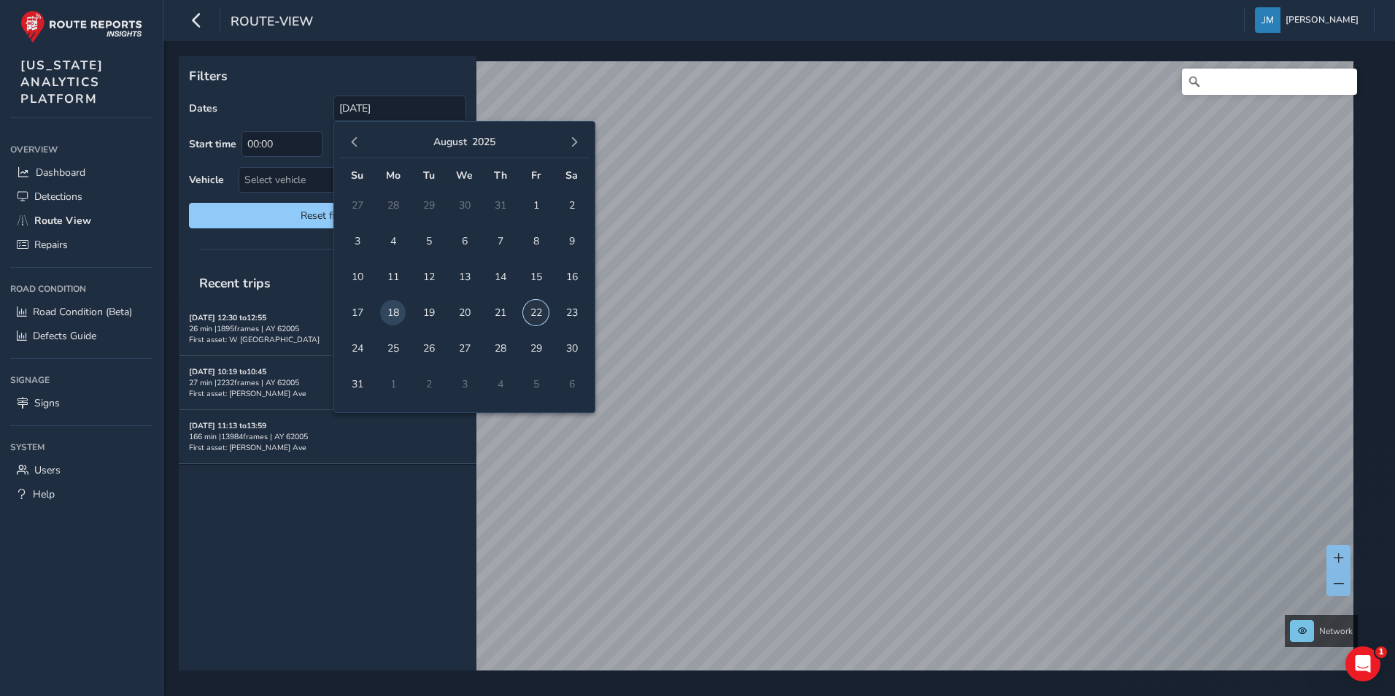
click at [533, 309] on span "22" at bounding box center [536, 313] width 26 height 26
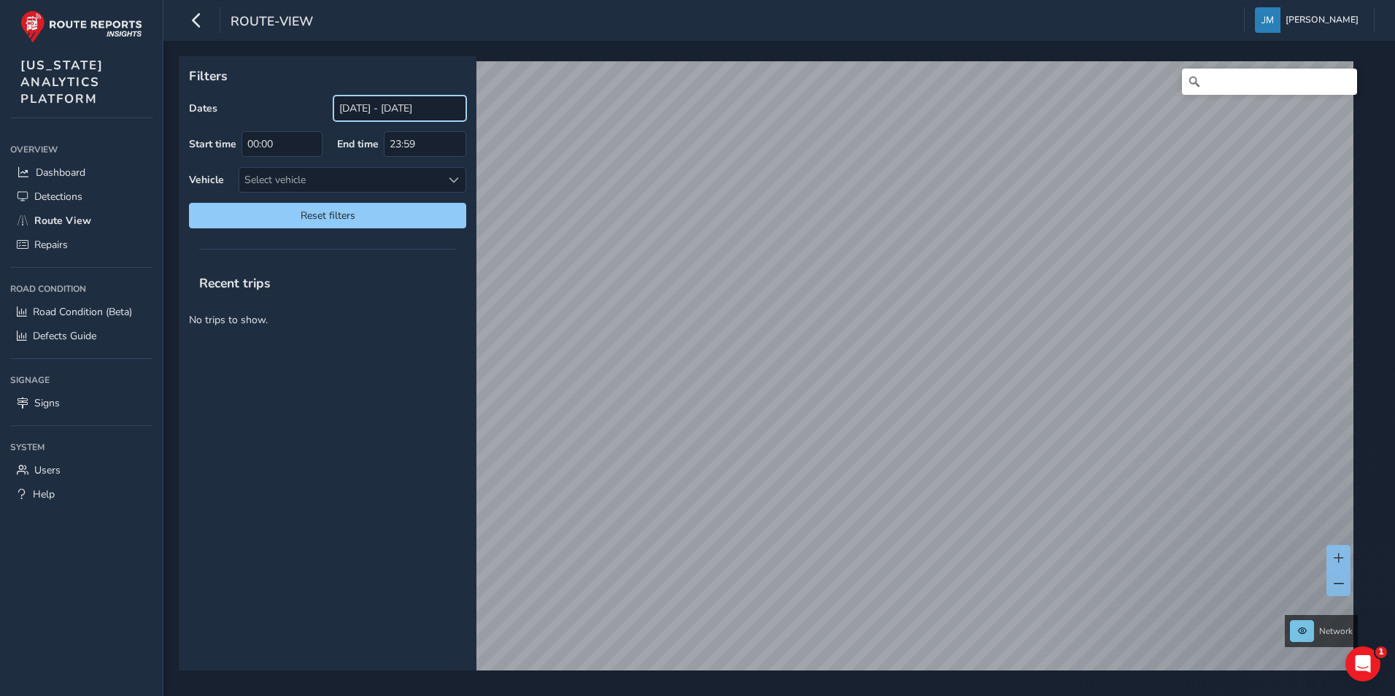
click at [361, 109] on input "[DATE] - [DATE]" at bounding box center [399, 109] width 133 height 26
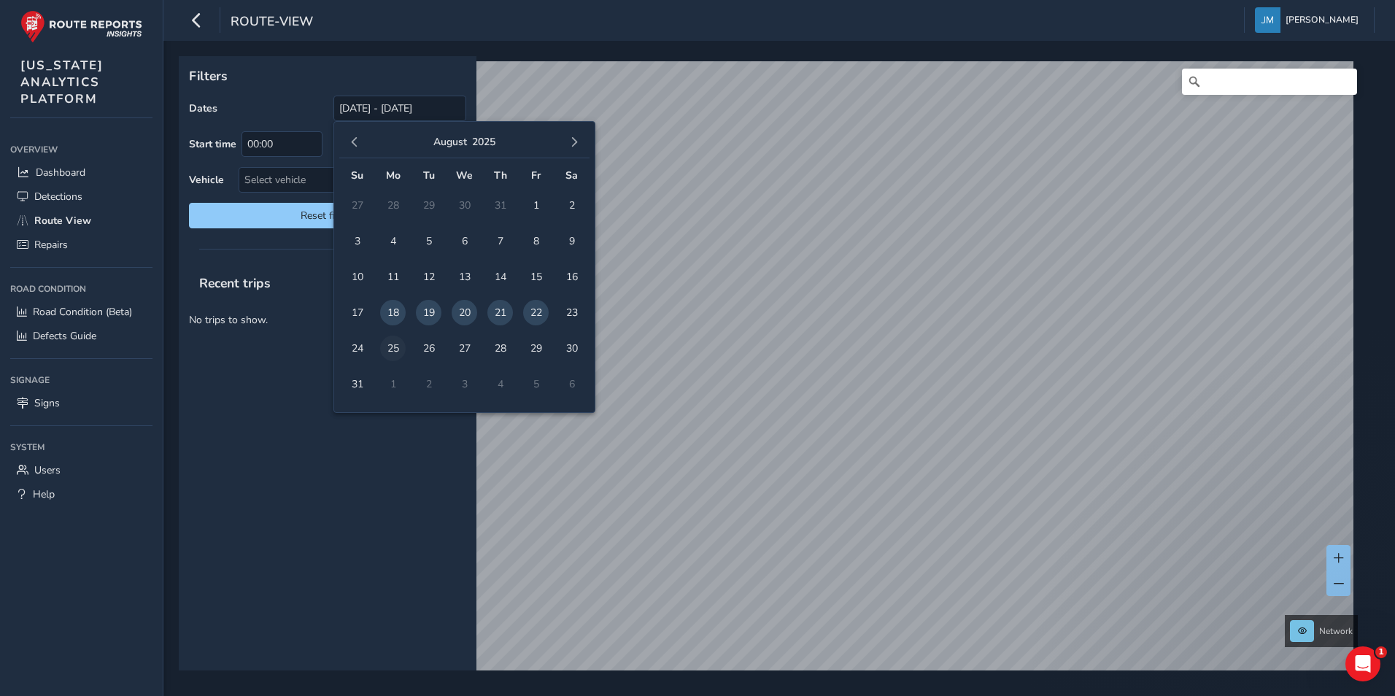
click at [395, 344] on span "25" at bounding box center [393, 349] width 26 height 26
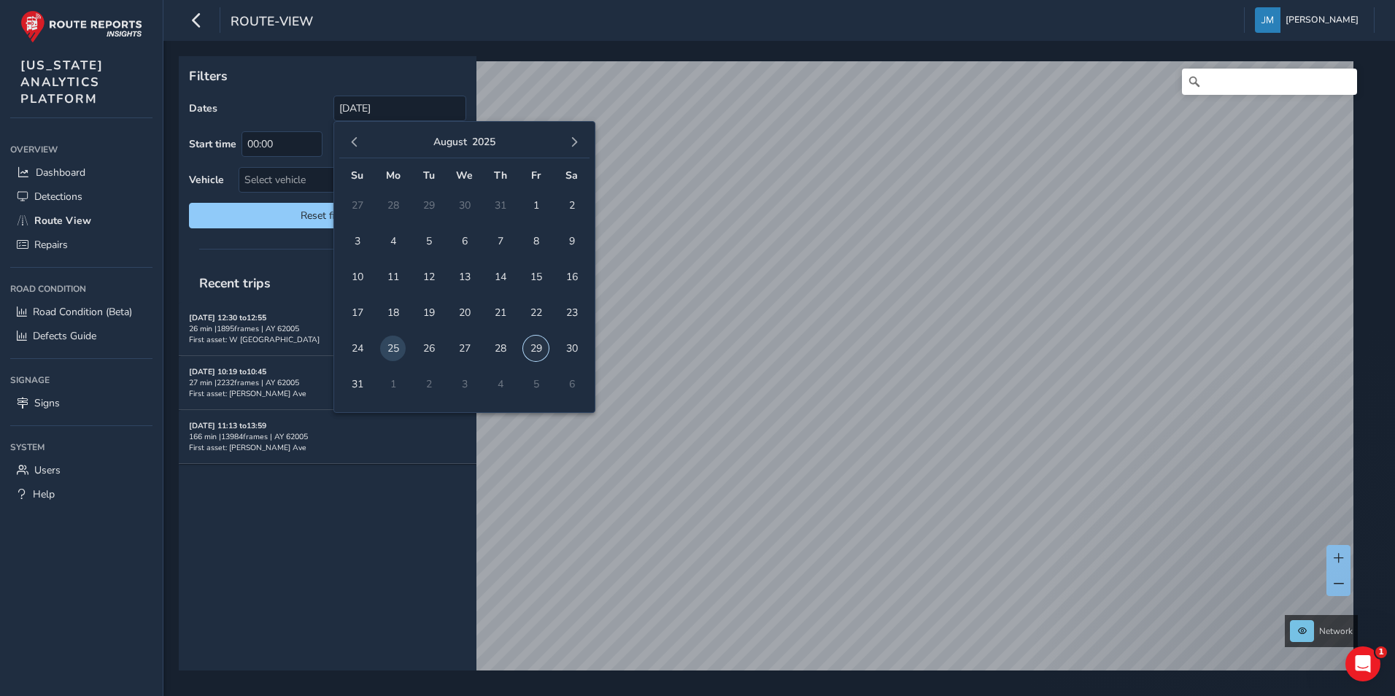
click at [530, 349] on span "29" at bounding box center [536, 349] width 26 height 26
type input "[DATE] - [DATE]"
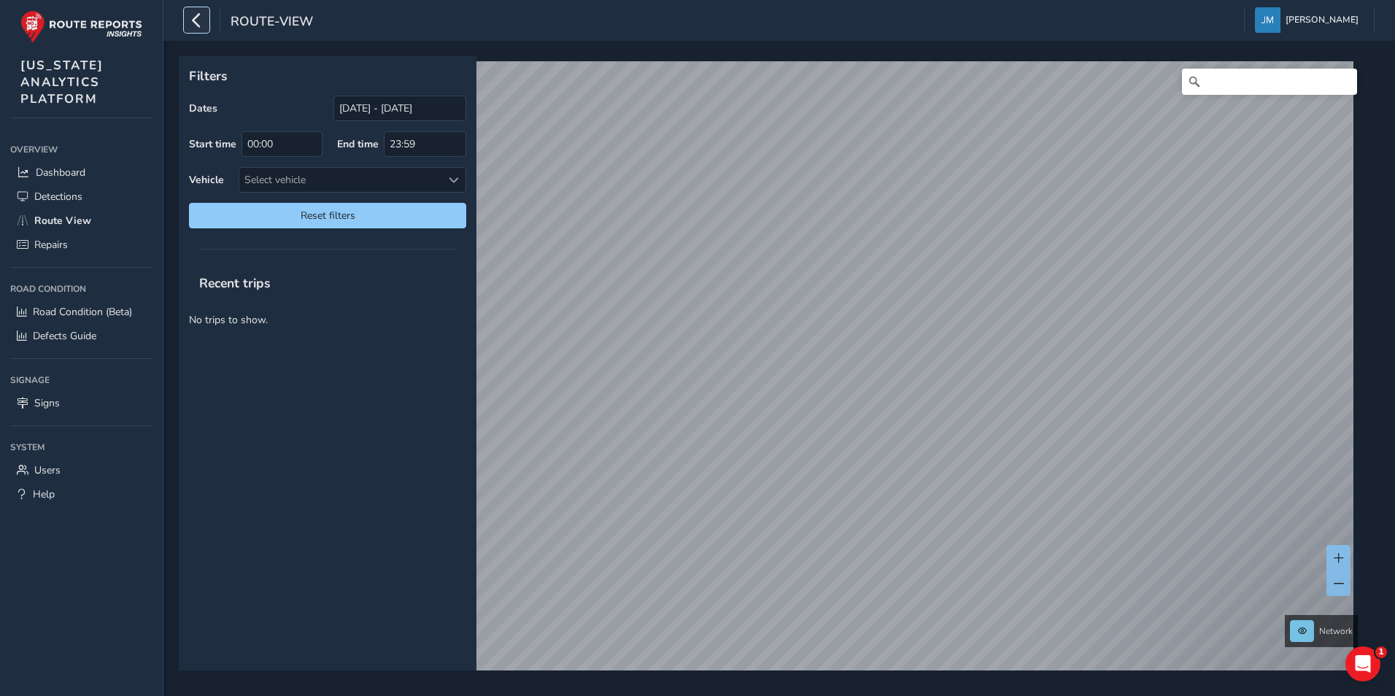
click at [194, 19] on icon "button" at bounding box center [196, 20] width 15 height 26
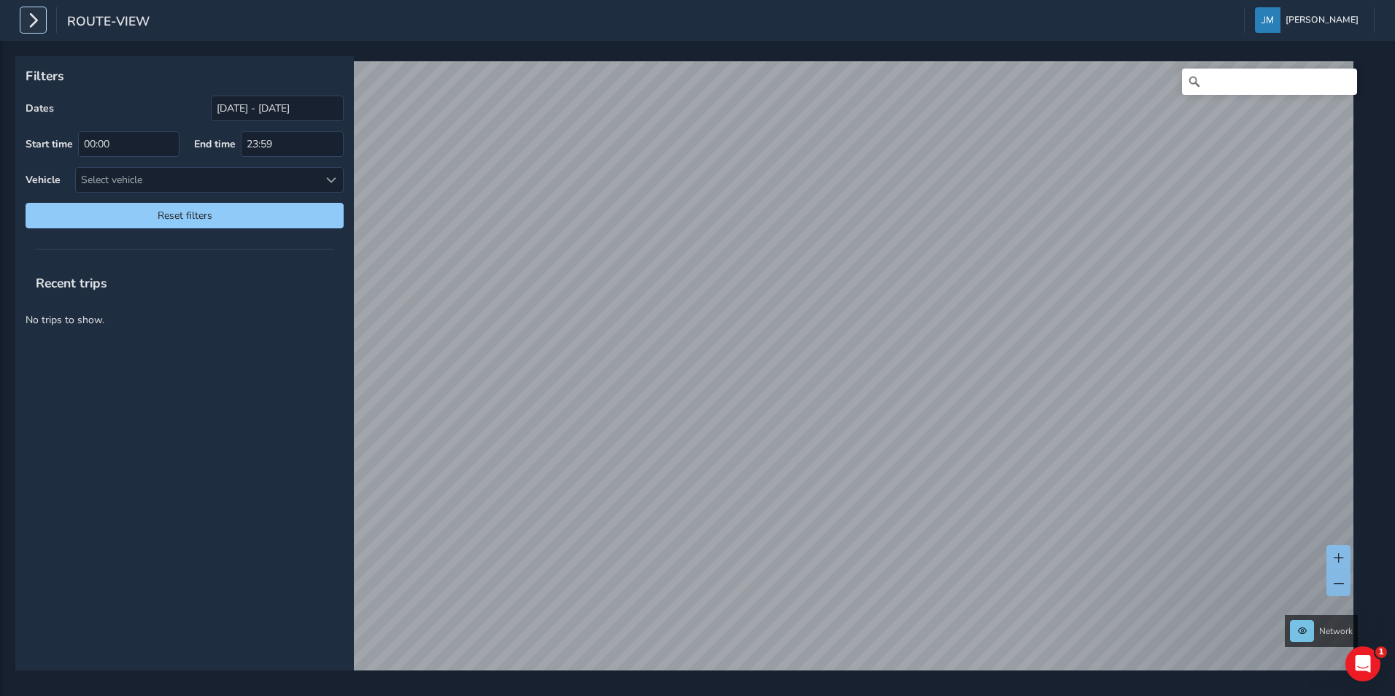
click at [28, 23] on icon "button" at bounding box center [33, 20] width 15 height 26
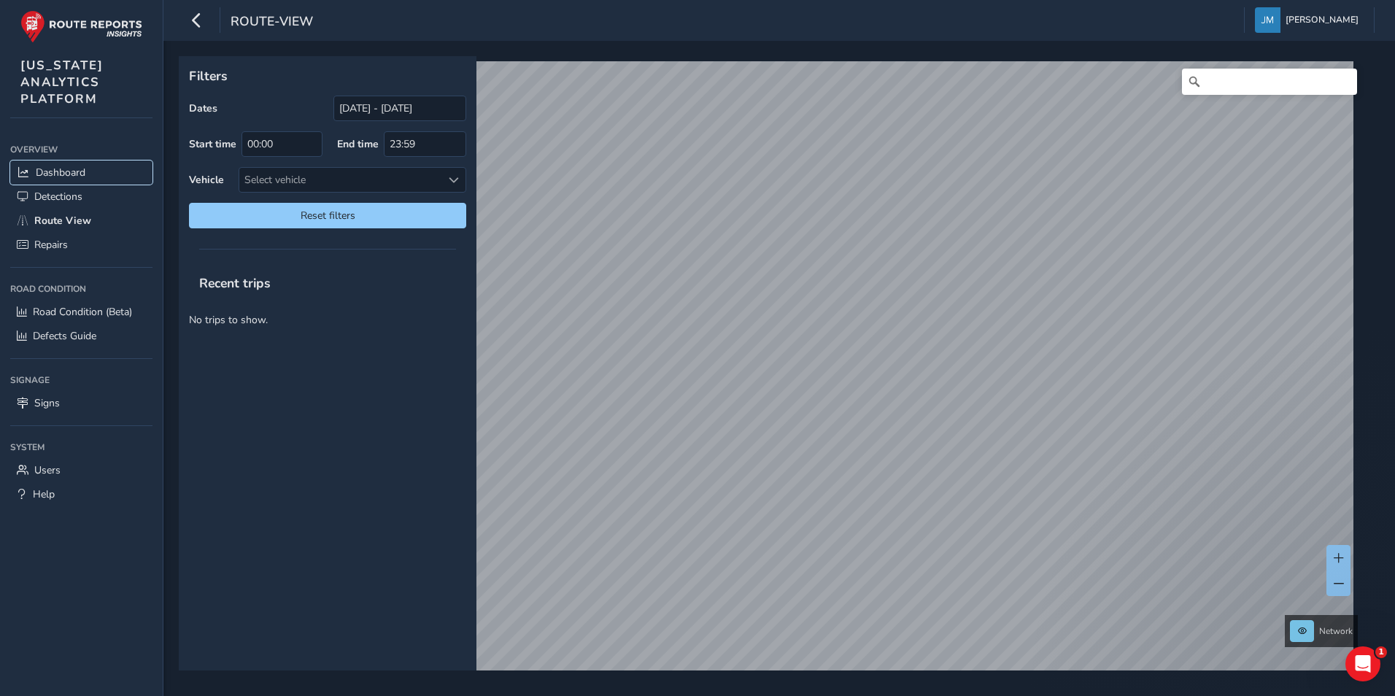
drag, startPoint x: 63, startPoint y: 174, endPoint x: 66, endPoint y: 155, distance: 19.2
click at [63, 174] on span "Dashboard" at bounding box center [61, 173] width 50 height 14
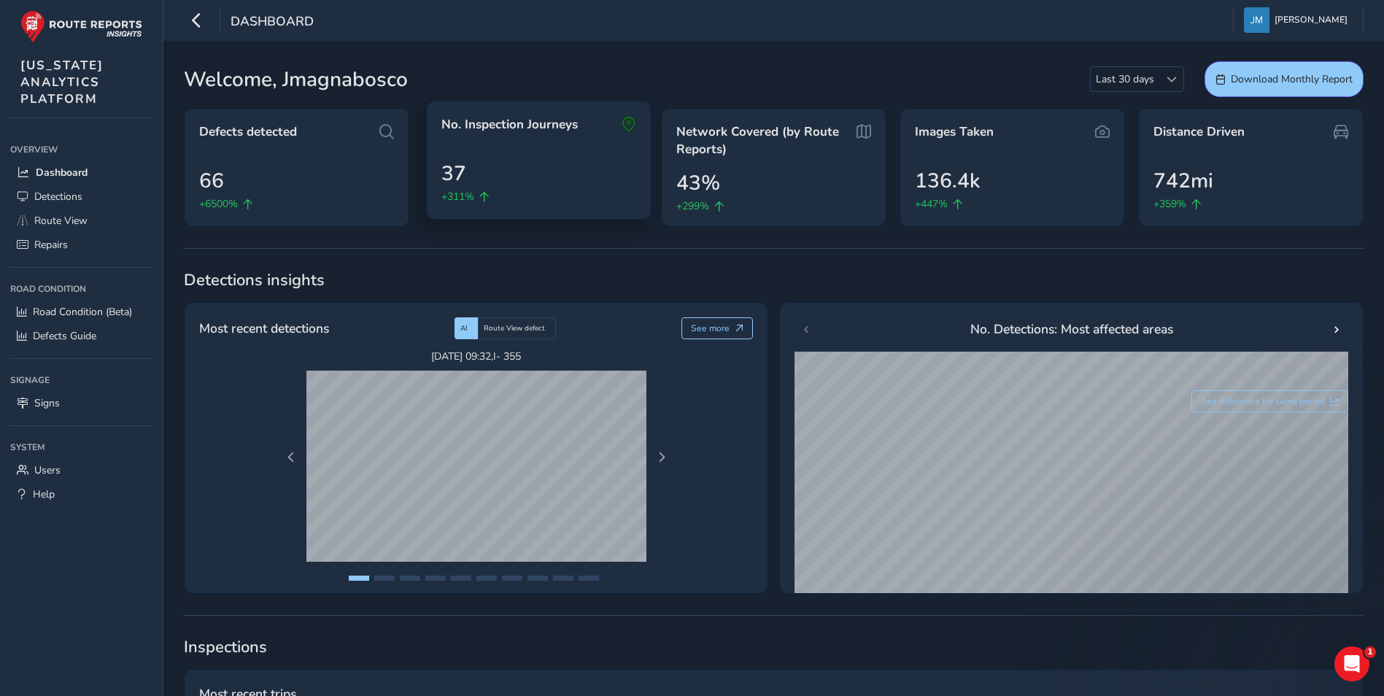
click at [597, 175] on div "37 +311%" at bounding box center [538, 181] width 195 height 46
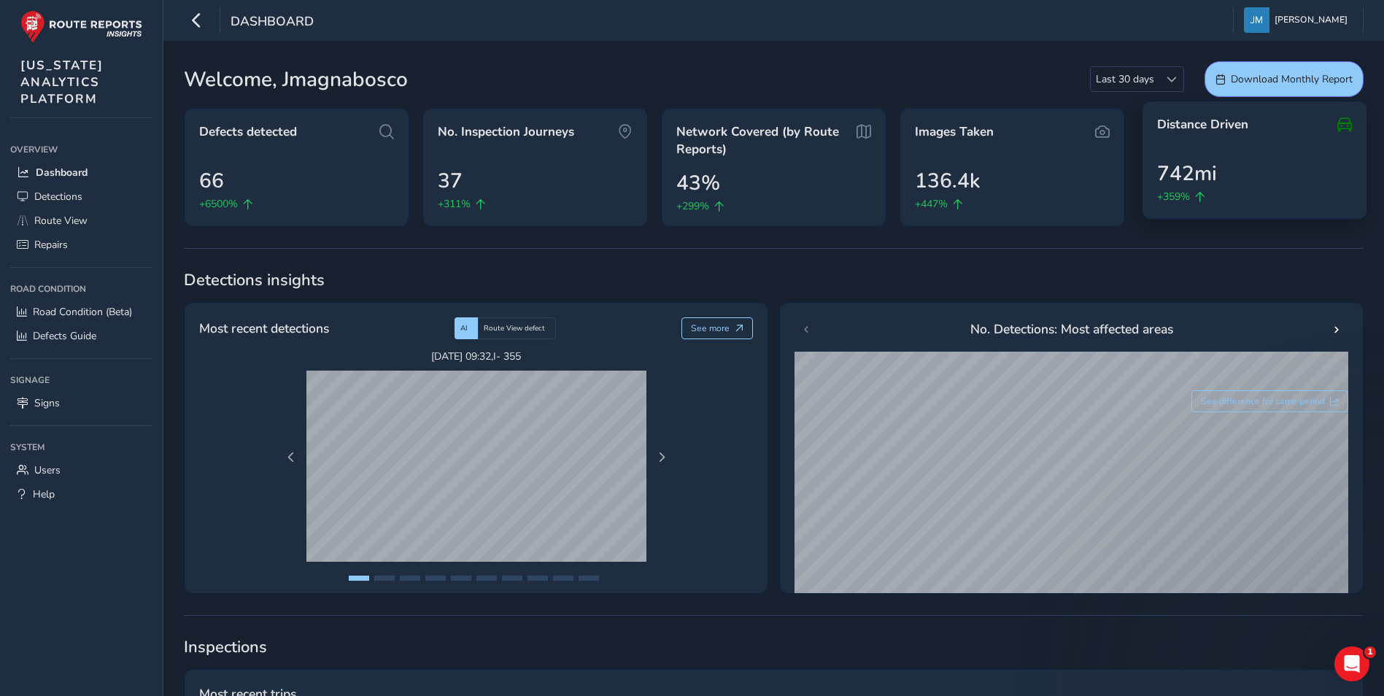
click at [927, 173] on div "742mi +359%" at bounding box center [1254, 181] width 195 height 46
click at [927, 124] on icon at bounding box center [1344, 125] width 15 height 18
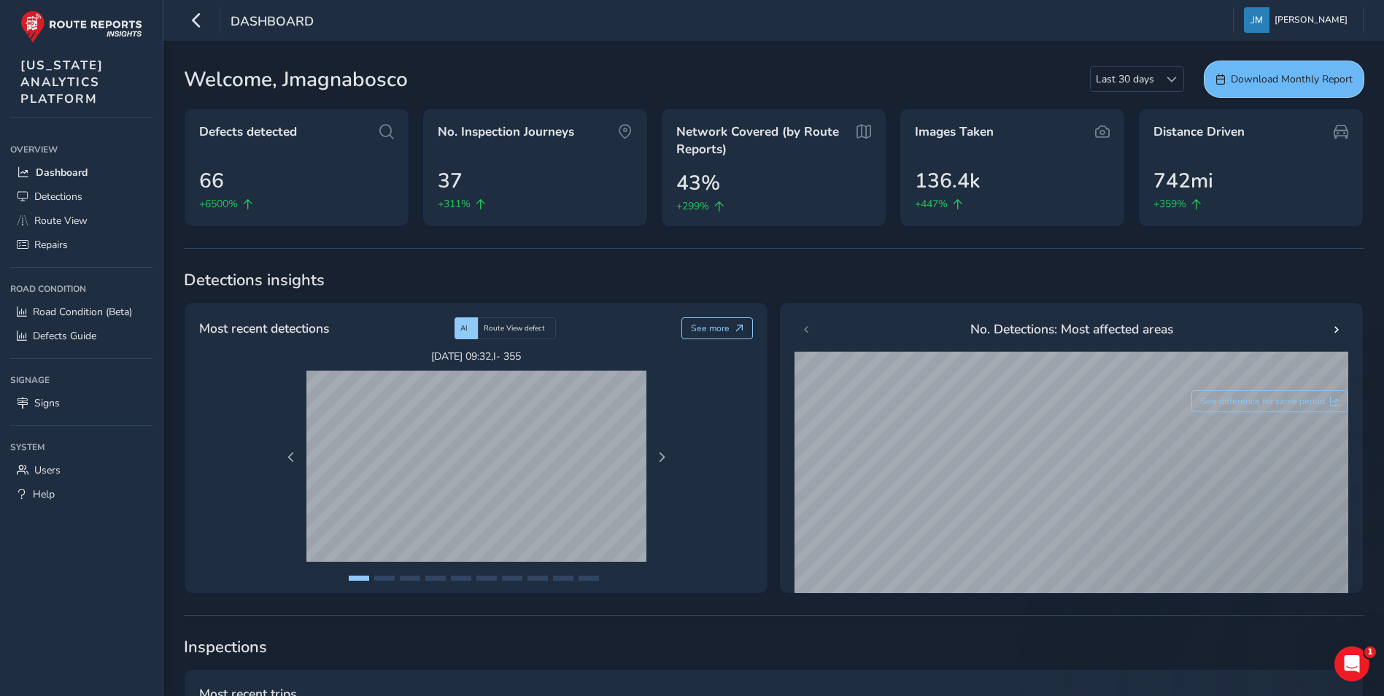
click at [927, 81] on span "Download Monthly Report" at bounding box center [1292, 79] width 122 height 14
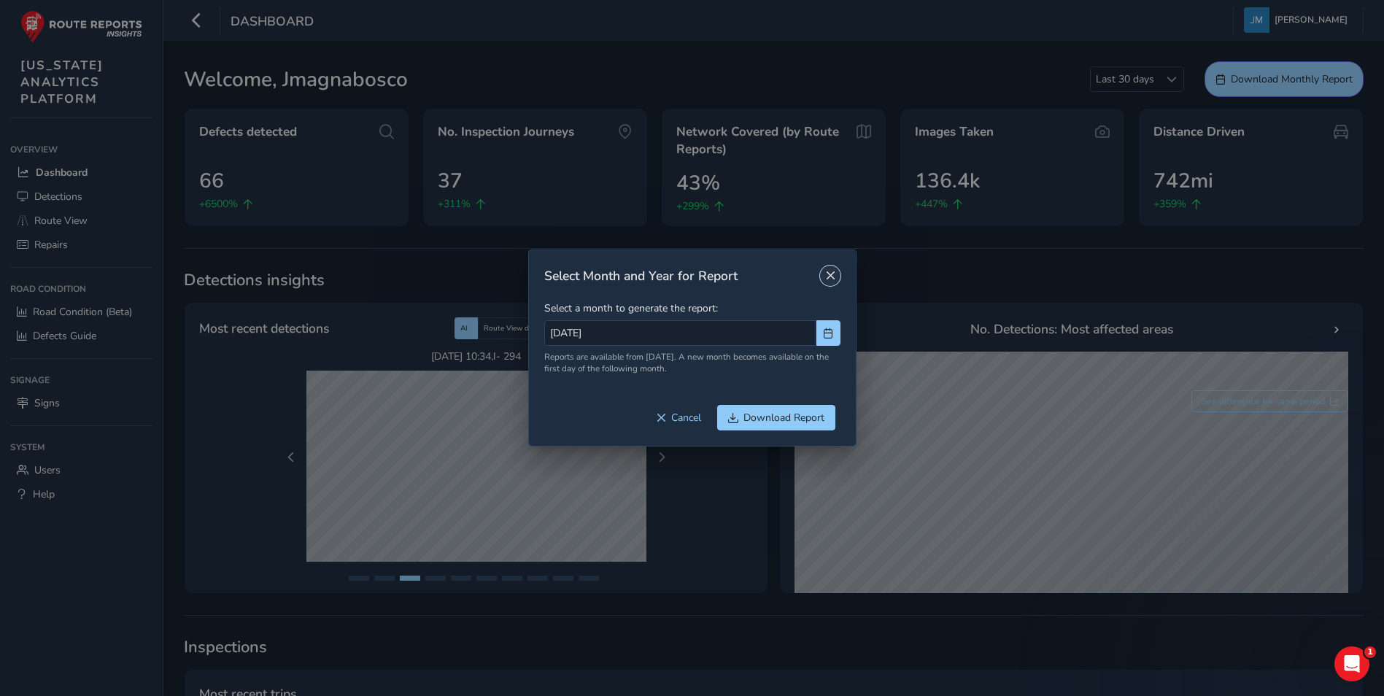
click at [830, 276] on span "Close" at bounding box center [830, 276] width 10 height 10
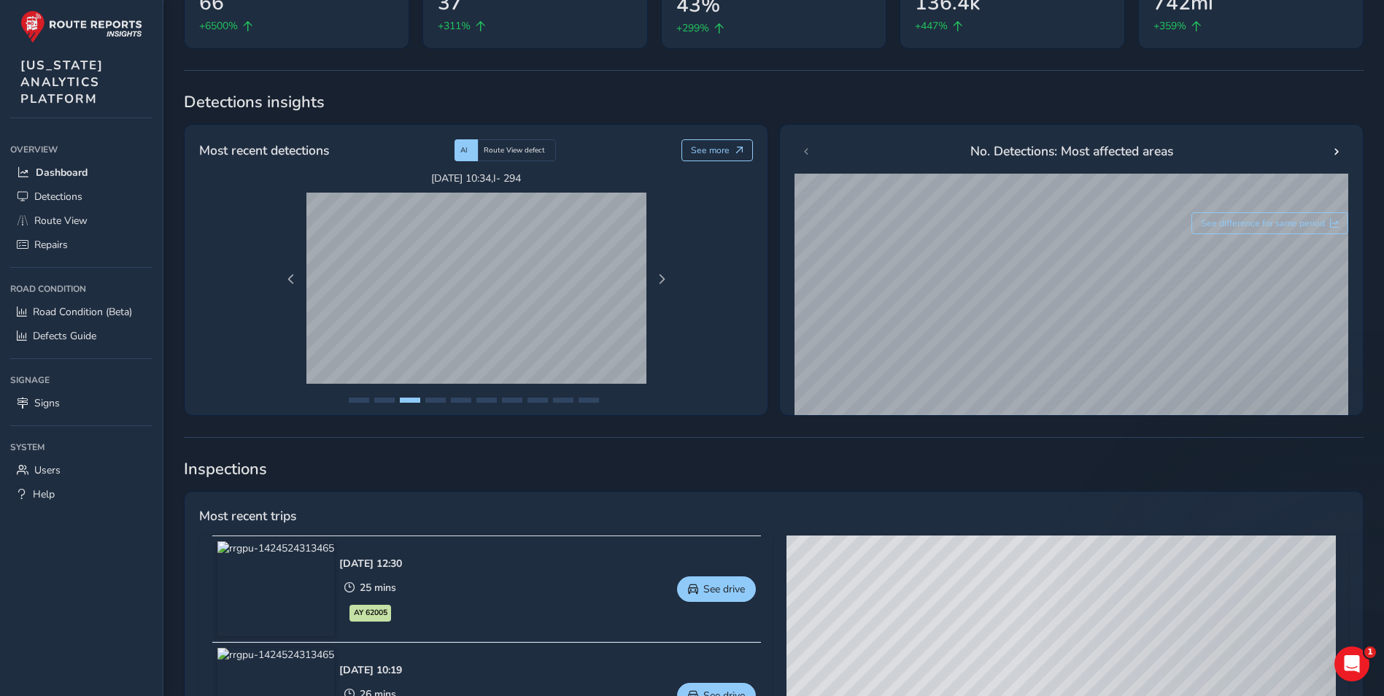
scroll to position [219, 0]
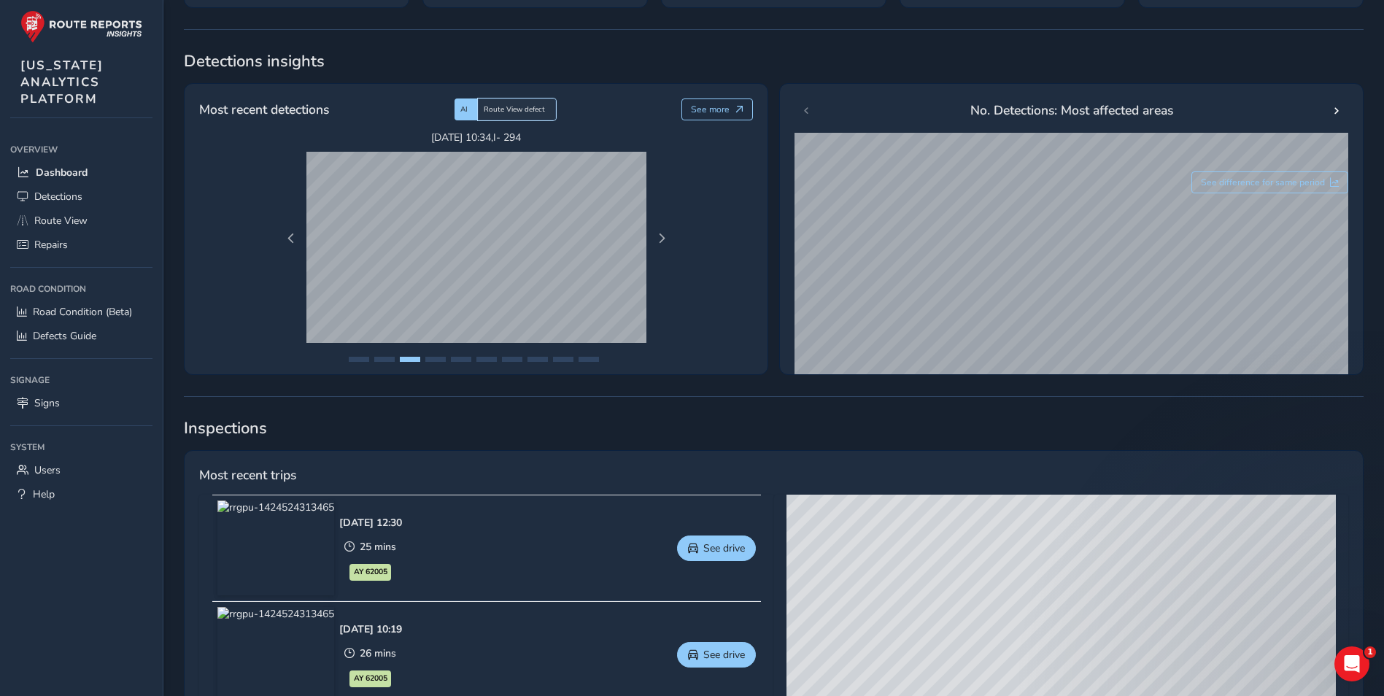
click at [530, 106] on span "Route View defect" at bounding box center [514, 109] width 61 height 10
click at [468, 109] on span "AI" at bounding box center [463, 109] width 7 height 10
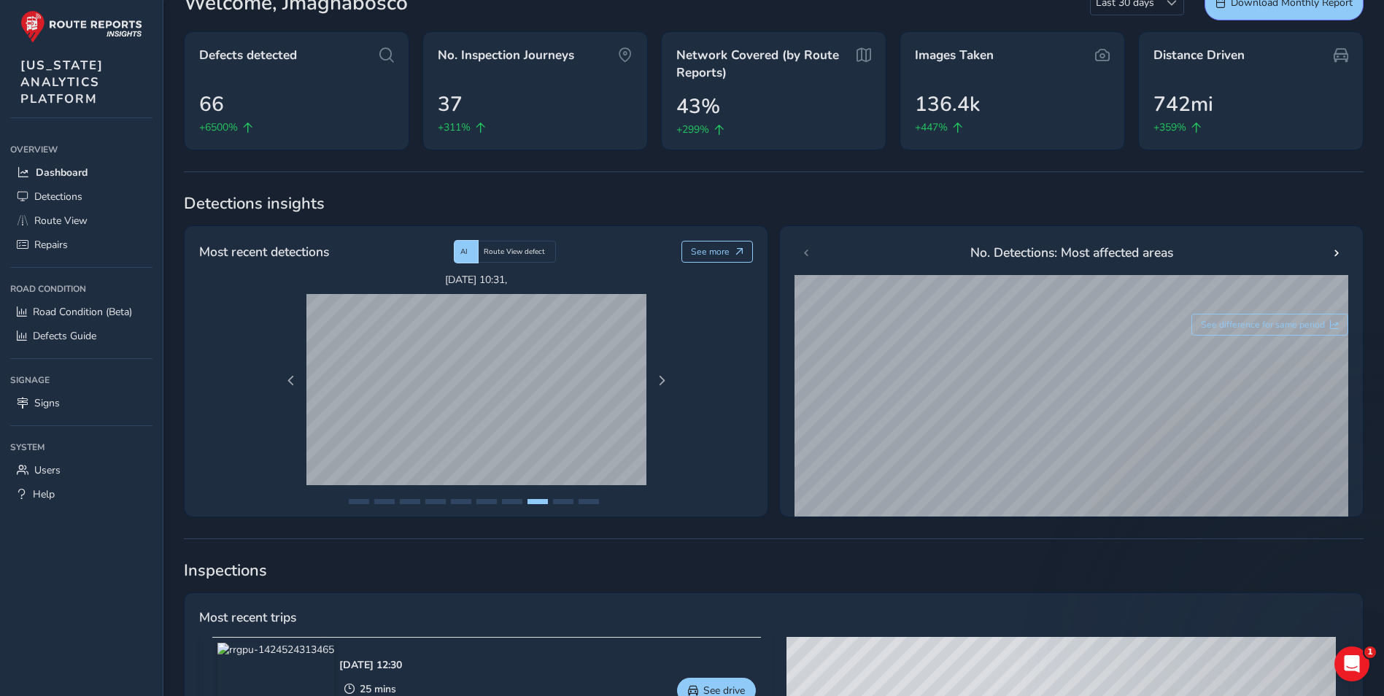
scroll to position [0, 0]
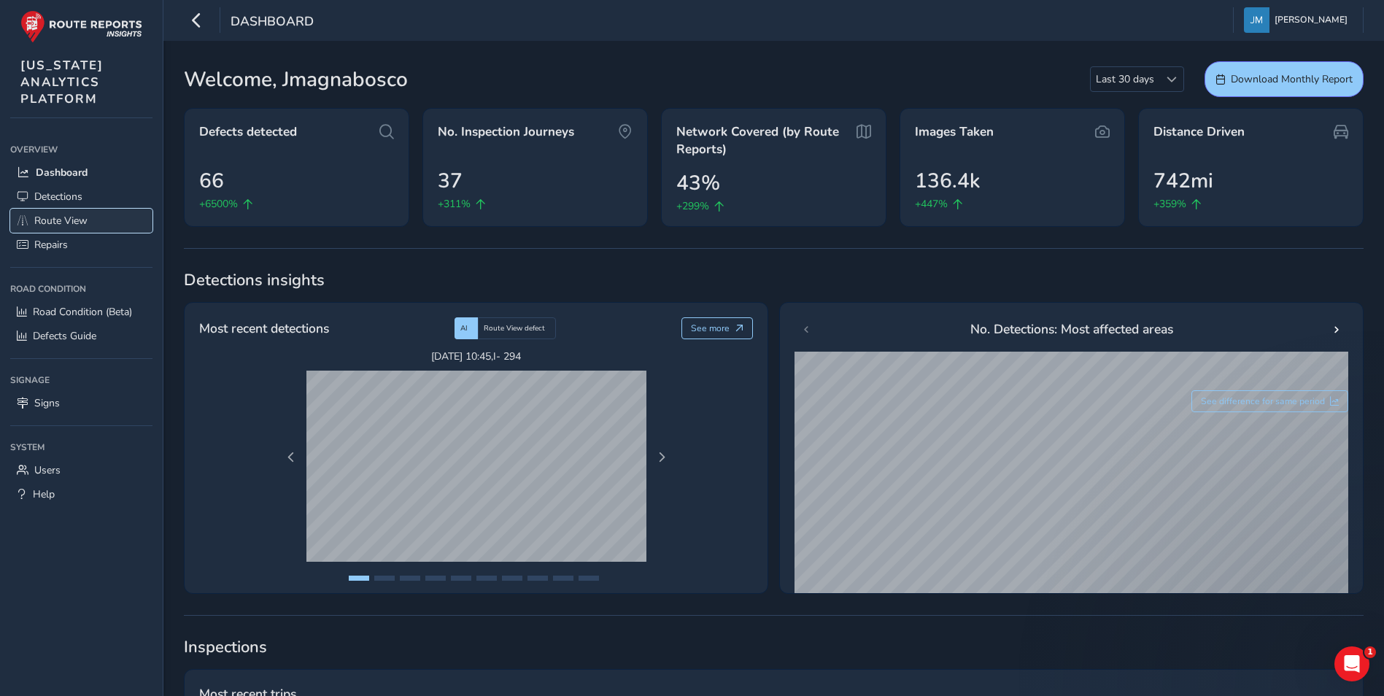
click at [87, 220] on span "Route View" at bounding box center [60, 221] width 53 height 14
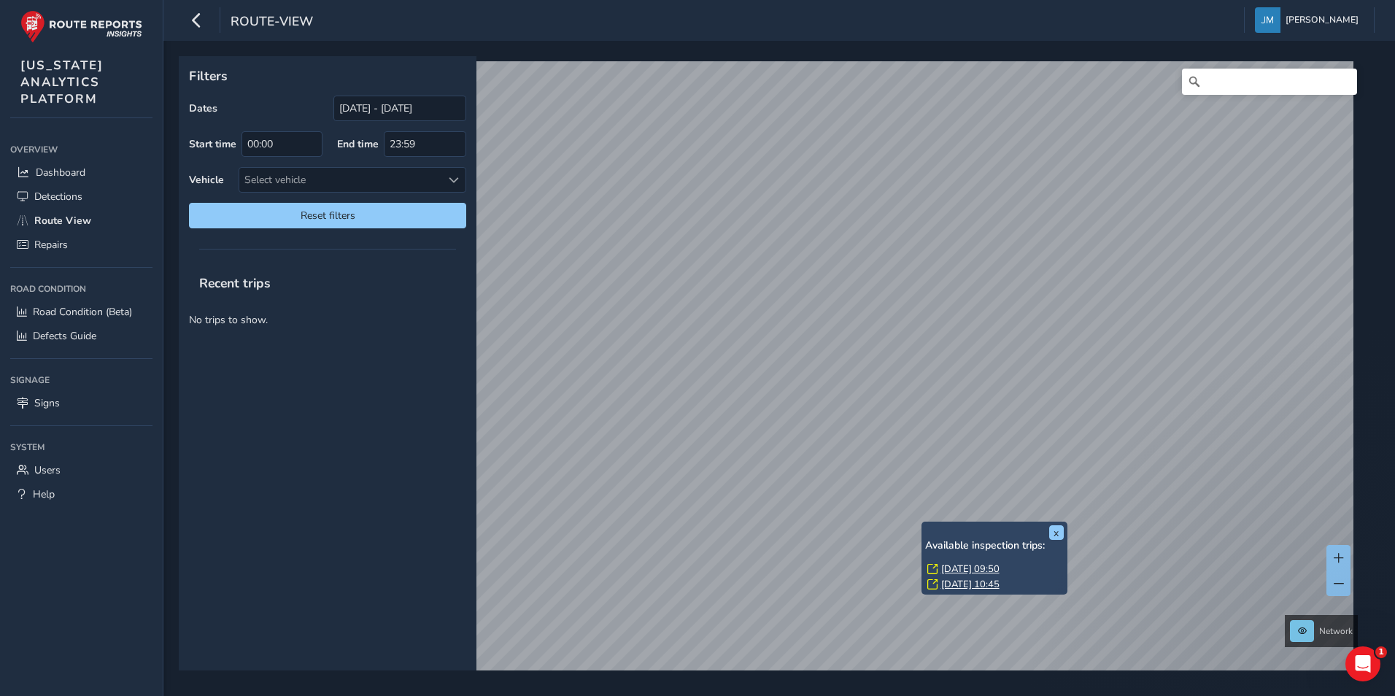
click at [927, 433] on link "[DATE] 09:50" at bounding box center [970, 568] width 58 height 13
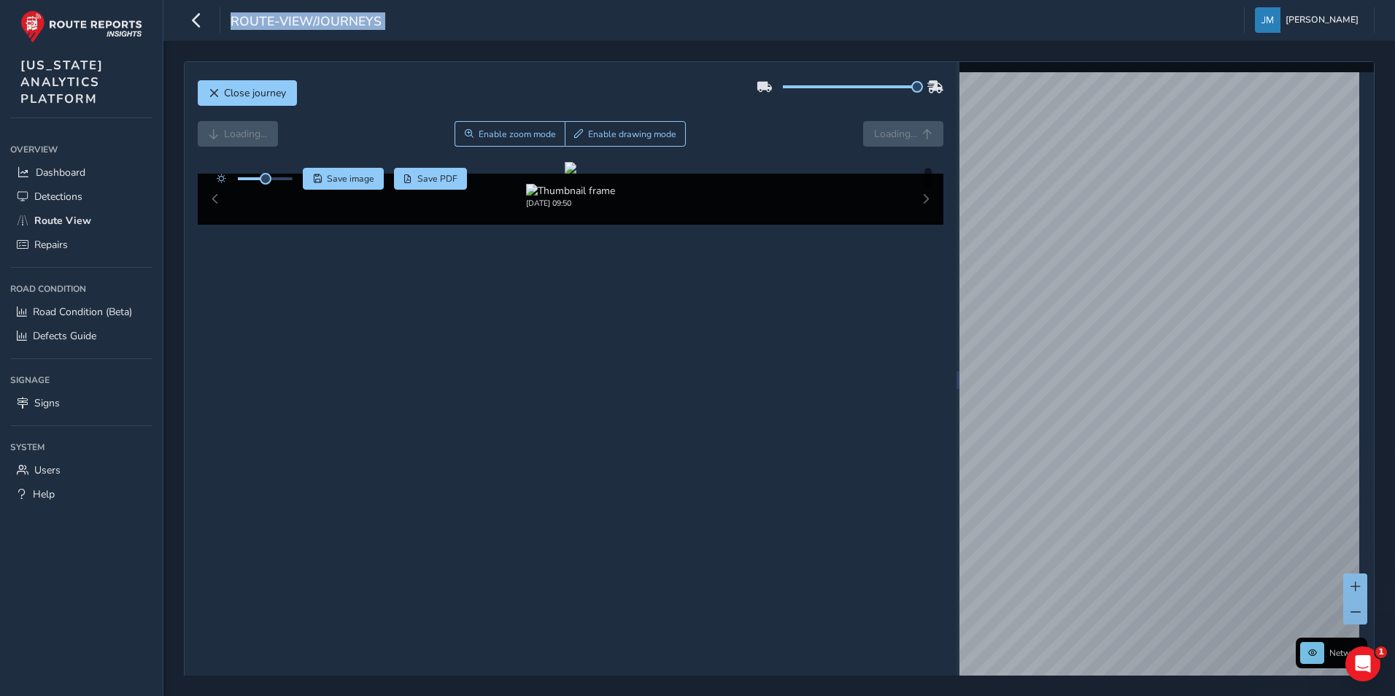
click at [927, 90] on div "Close journey Loading... Enable zoom mode Enable drawing mode Loading... Click …" at bounding box center [779, 380] width 1190 height 638
click at [576, 174] on div at bounding box center [571, 168] width 12 height 12
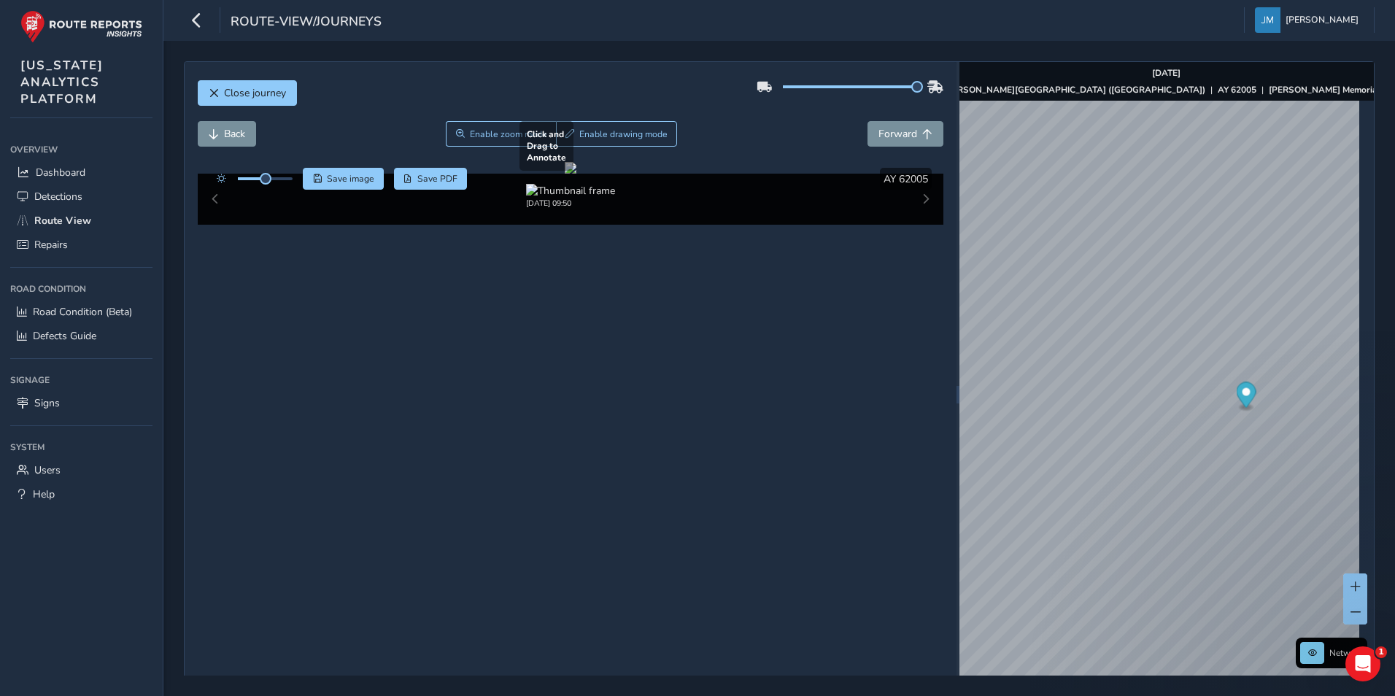
click at [576, 174] on div at bounding box center [571, 168] width 12 height 12
click at [192, 14] on icon "button" at bounding box center [196, 20] width 15 height 26
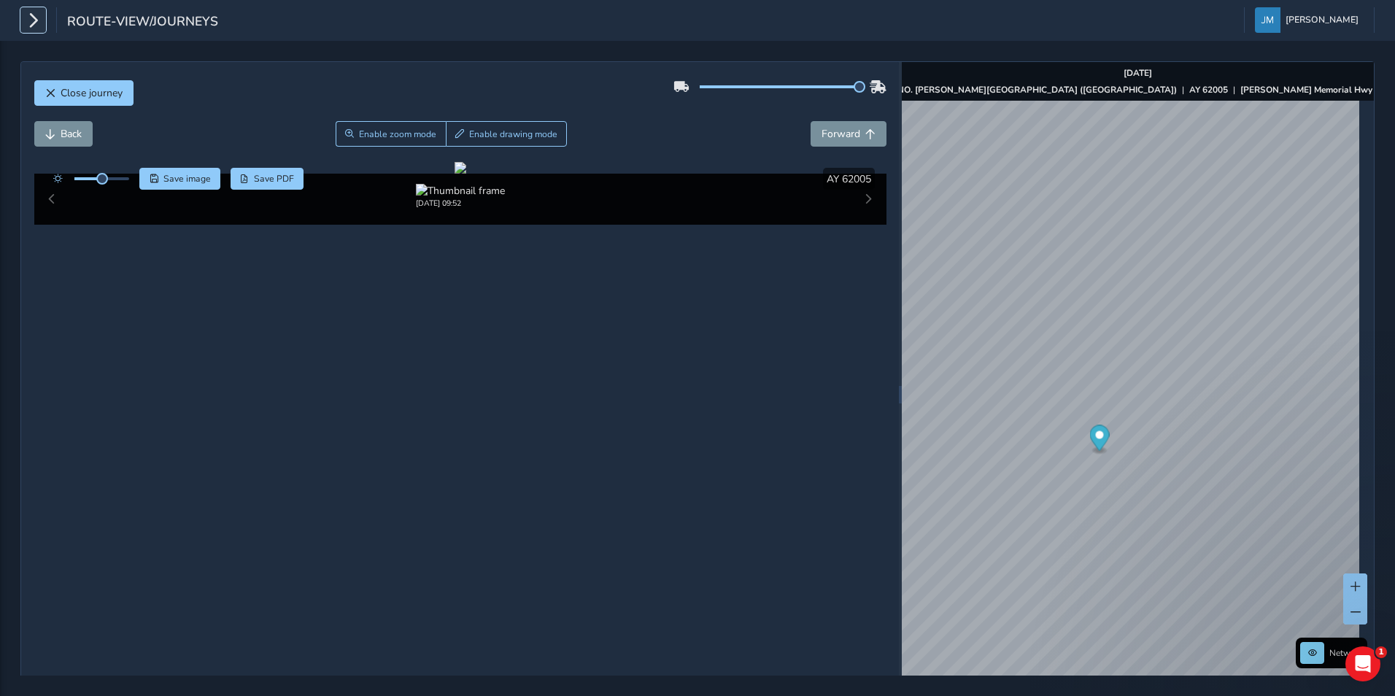
click at [35, 13] on icon "button" at bounding box center [33, 20] width 15 height 26
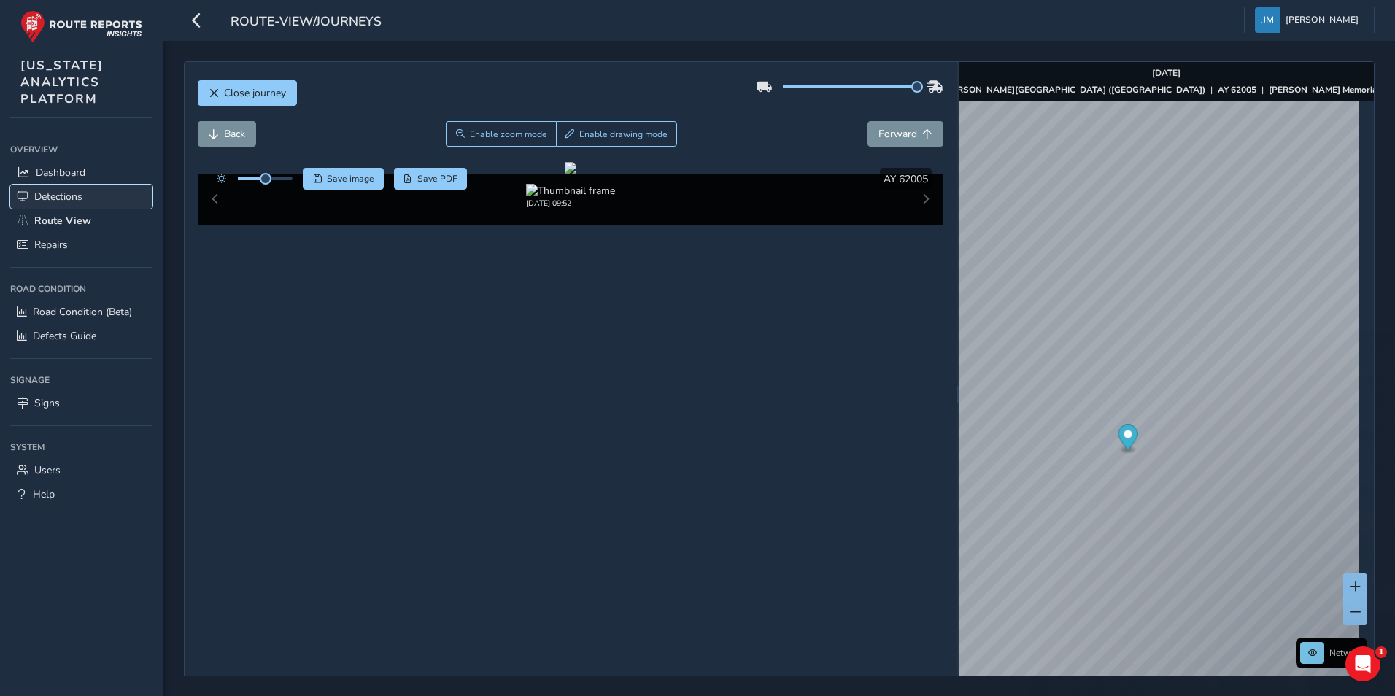
click at [72, 194] on span "Detections" at bounding box center [58, 197] width 48 height 14
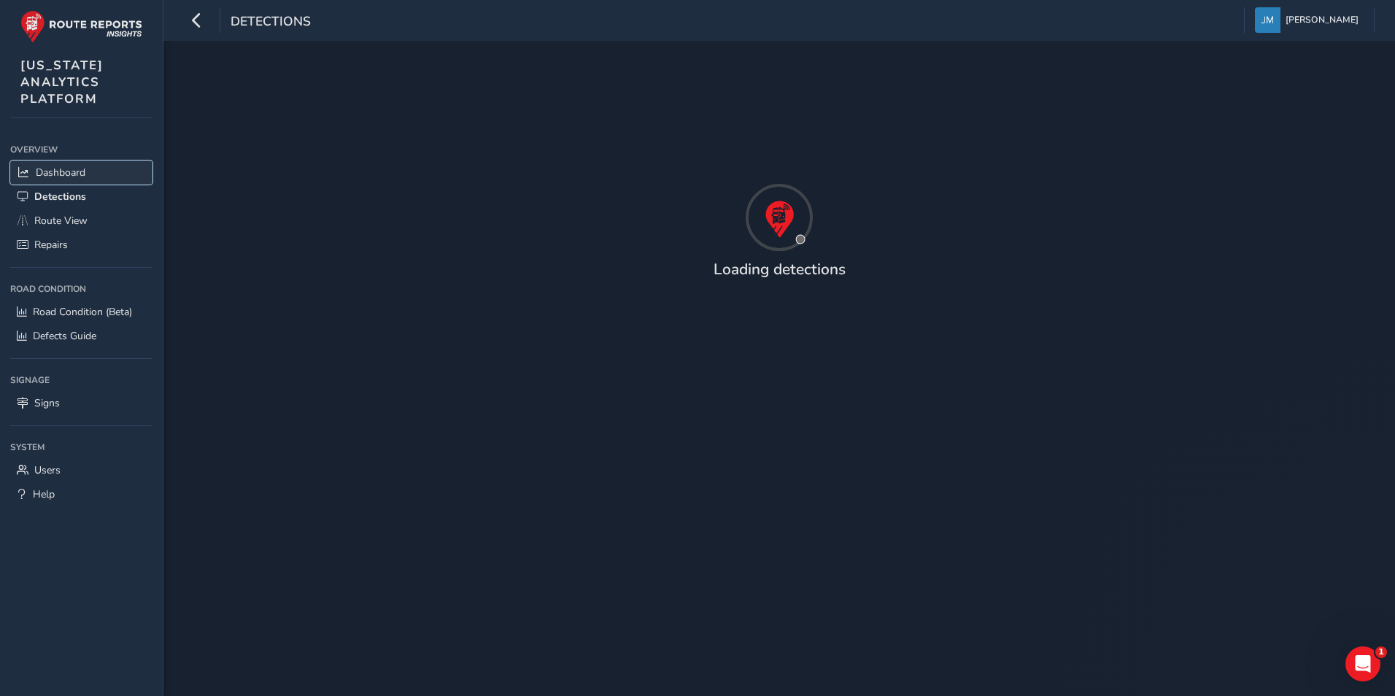
click at [73, 161] on link "Dashboard" at bounding box center [81, 172] width 142 height 24
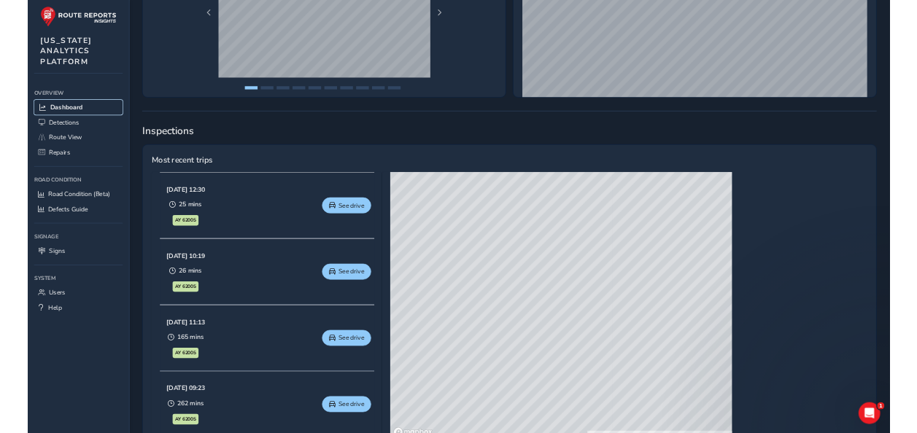
scroll to position [438, 0]
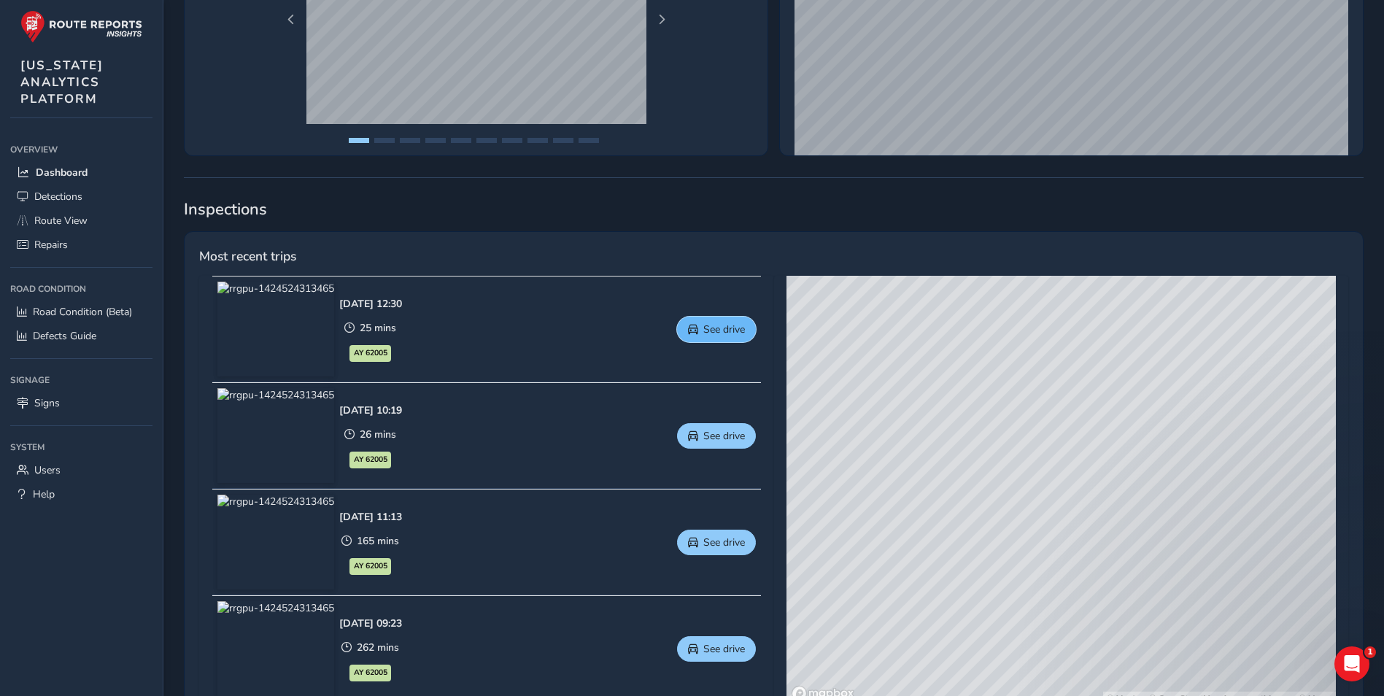
click at [721, 330] on span "See drive" at bounding box center [724, 329] width 42 height 14
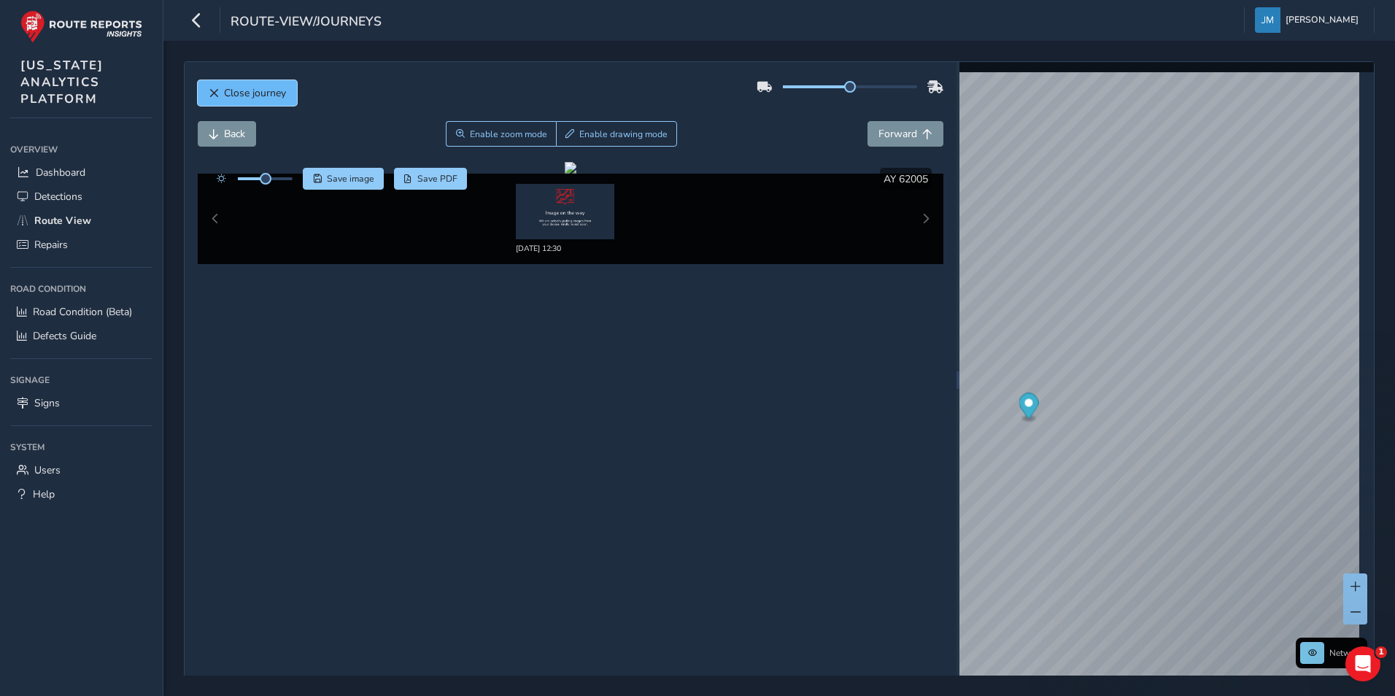
click at [244, 82] on button "Close journey" at bounding box center [247, 93] width 99 height 26
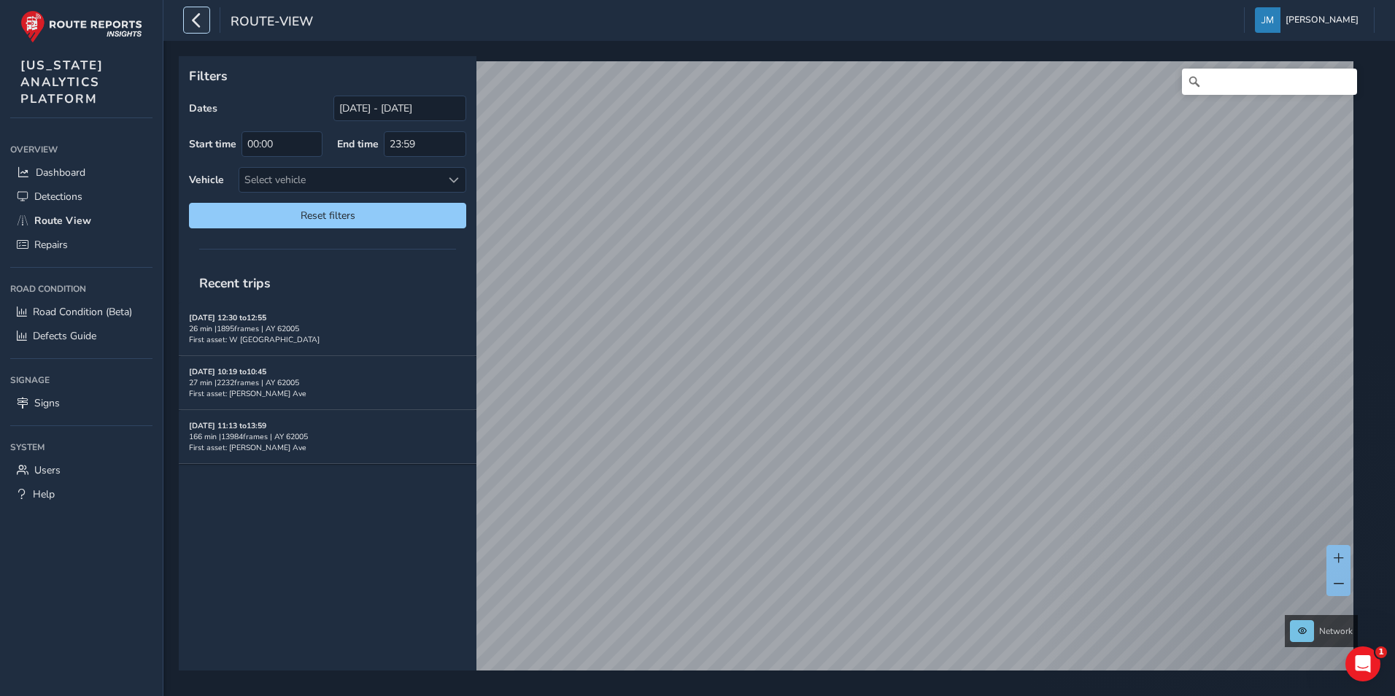
click at [197, 27] on icon "button" at bounding box center [196, 20] width 15 height 26
